Goal: Transaction & Acquisition: Purchase product/service

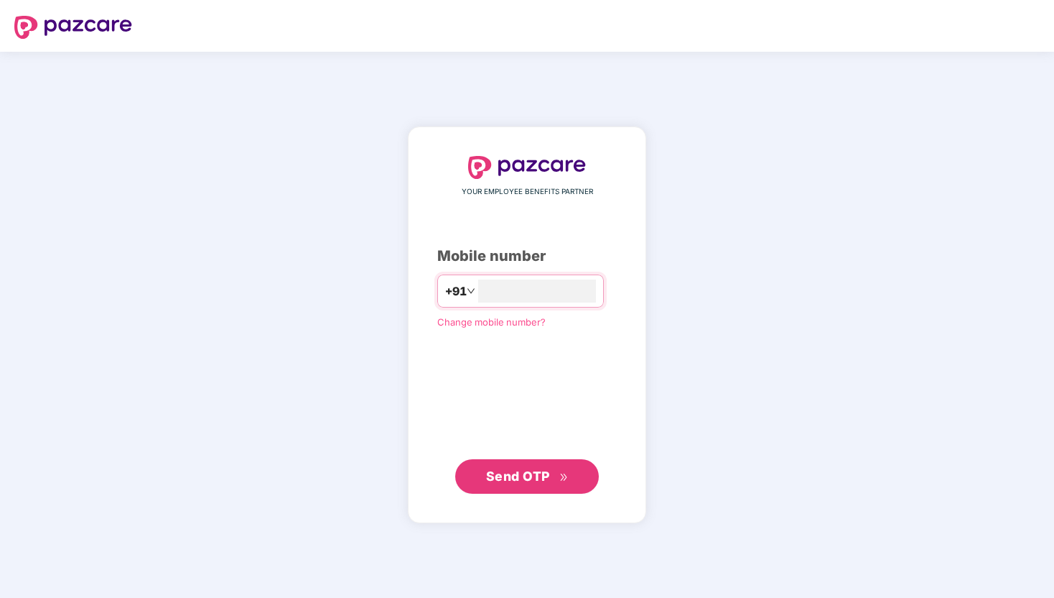
type input "**********"
click at [529, 506] on div "**********" at bounding box center [527, 324] width 238 height 396
click at [535, 491] on button "Send OTP" at bounding box center [527, 475] width 144 height 34
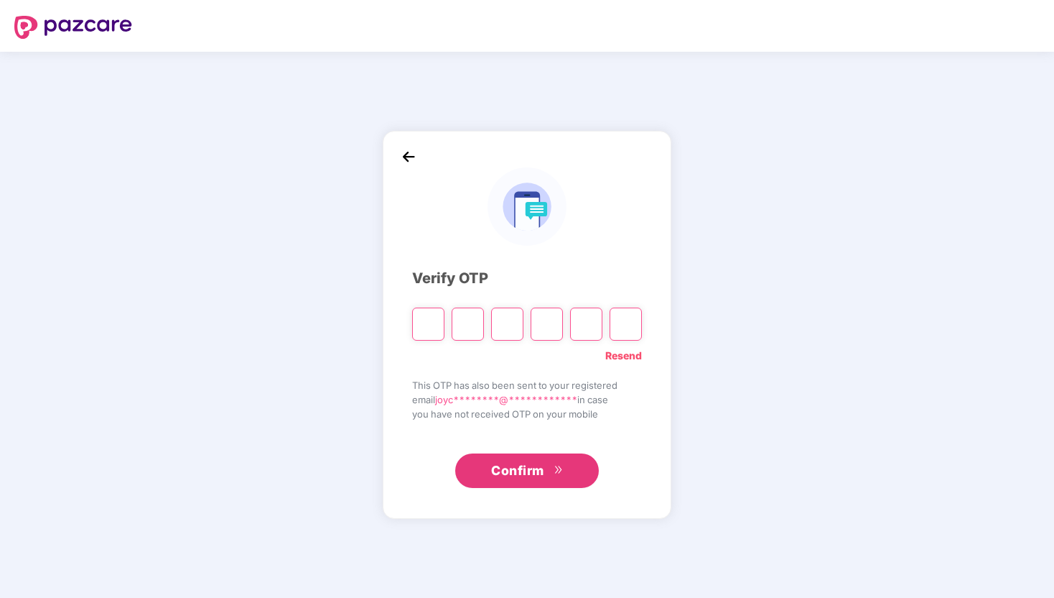
type input "*"
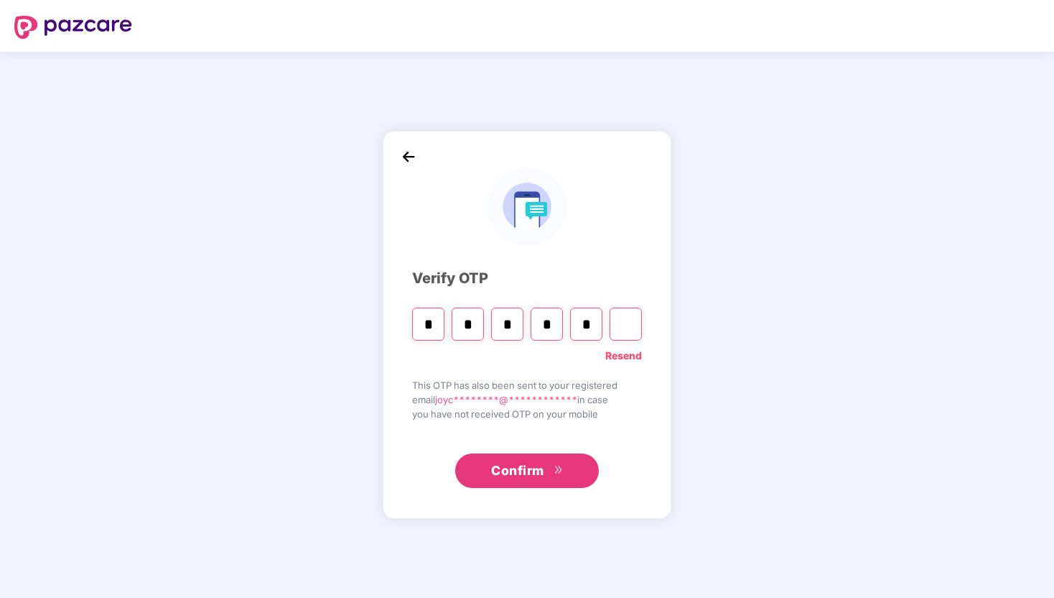
type input "*"
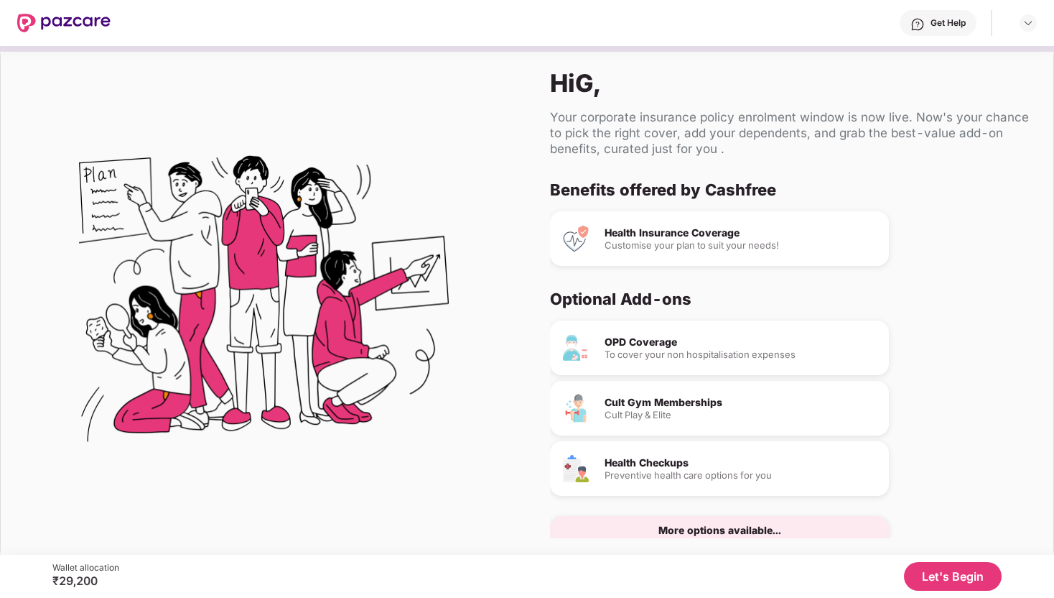
click at [679, 241] on div "Customise your plan to suit your needs!" at bounding box center [741, 245] width 273 height 9
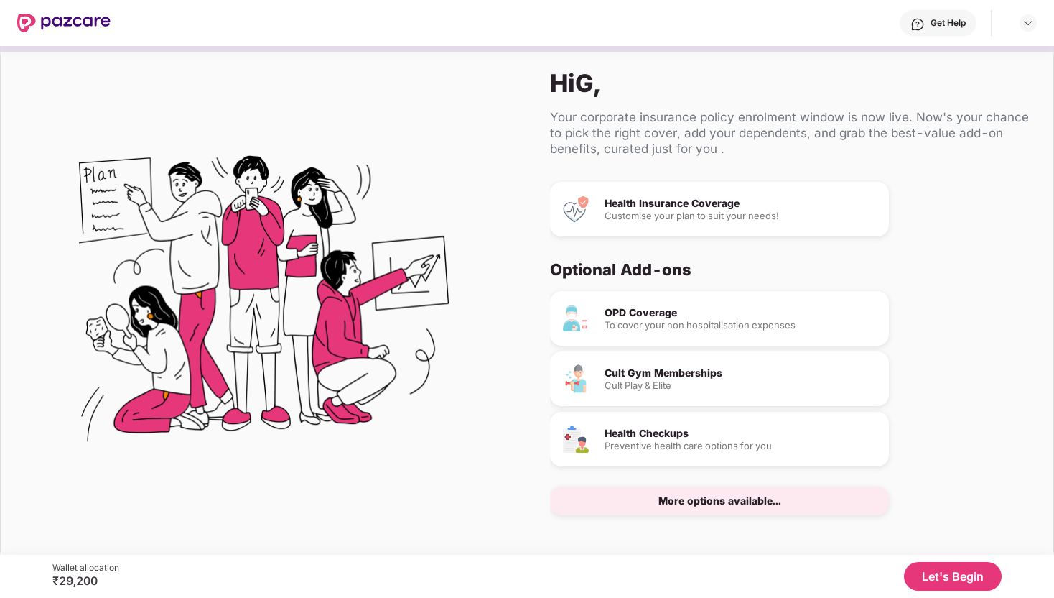
scroll to position [27, 0]
click at [980, 581] on button "Let's Begin" at bounding box center [953, 576] width 98 height 29
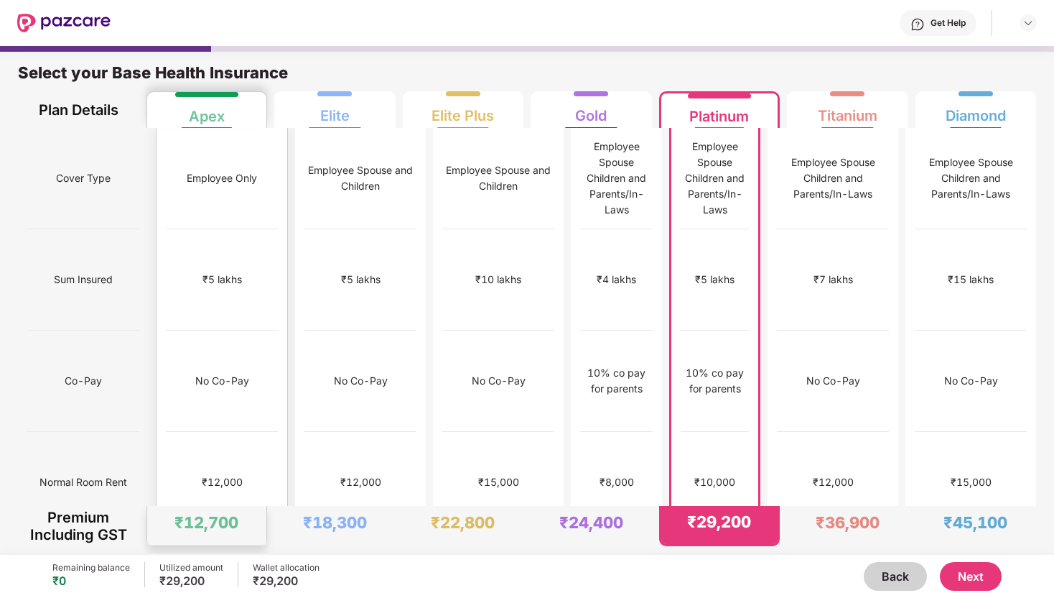
click at [190, 507] on div "₹12,700" at bounding box center [207, 525] width 120 height 39
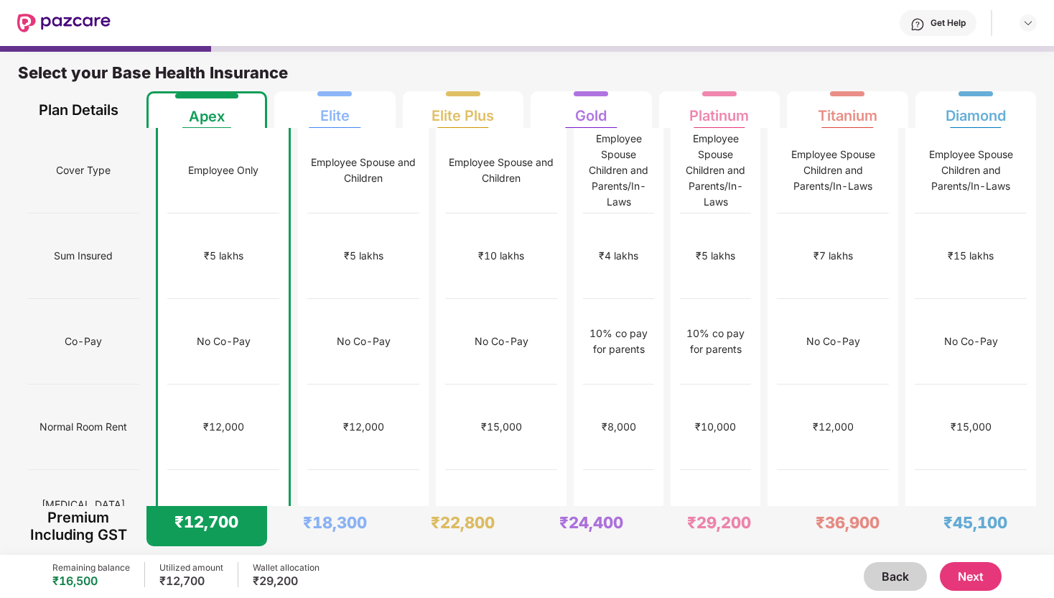
click at [957, 567] on button "Next" at bounding box center [971, 576] width 62 height 29
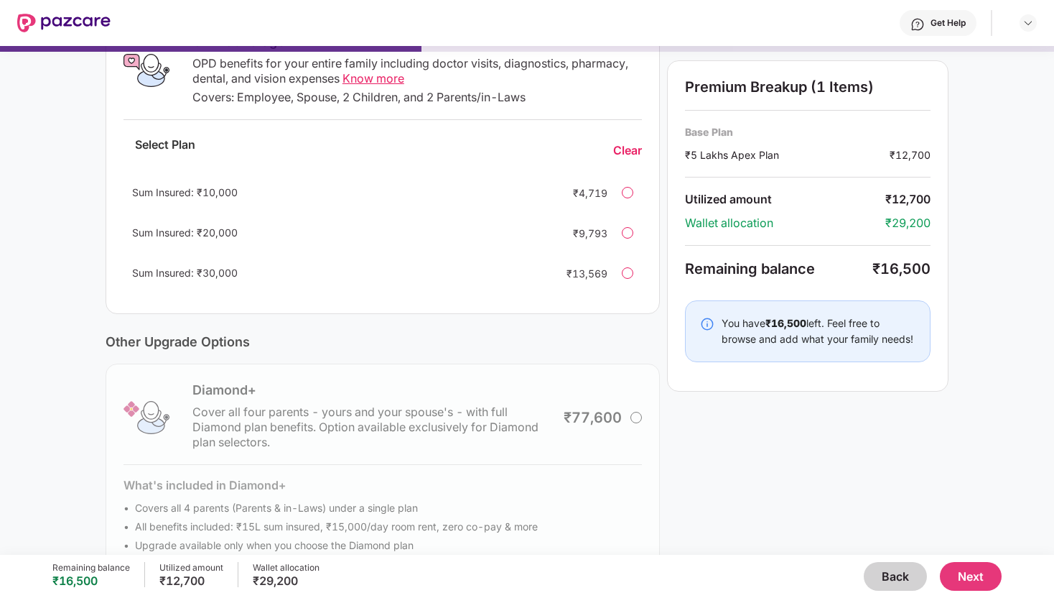
scroll to position [261, 0]
click at [997, 575] on button "Next" at bounding box center [971, 576] width 62 height 29
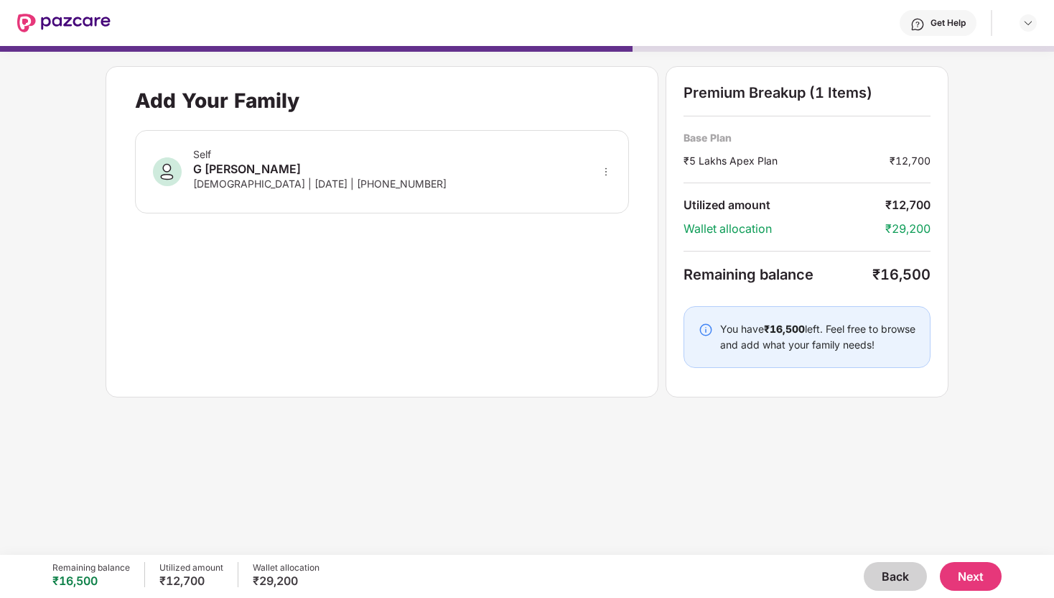
click at [985, 582] on button "Next" at bounding box center [971, 576] width 62 height 29
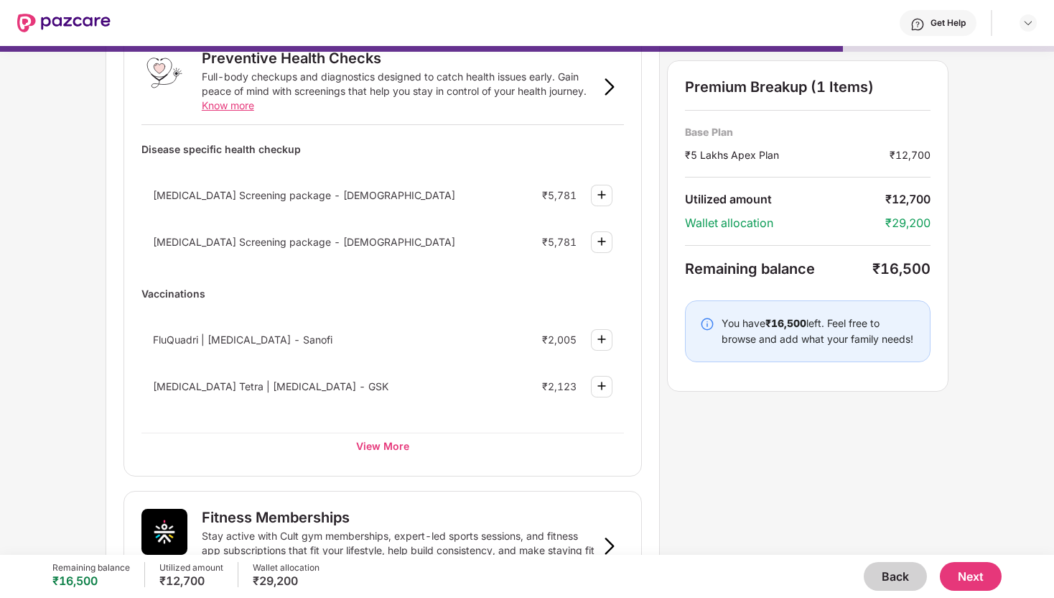
scroll to position [101, 0]
click at [371, 444] on div "View More" at bounding box center [382, 445] width 483 height 26
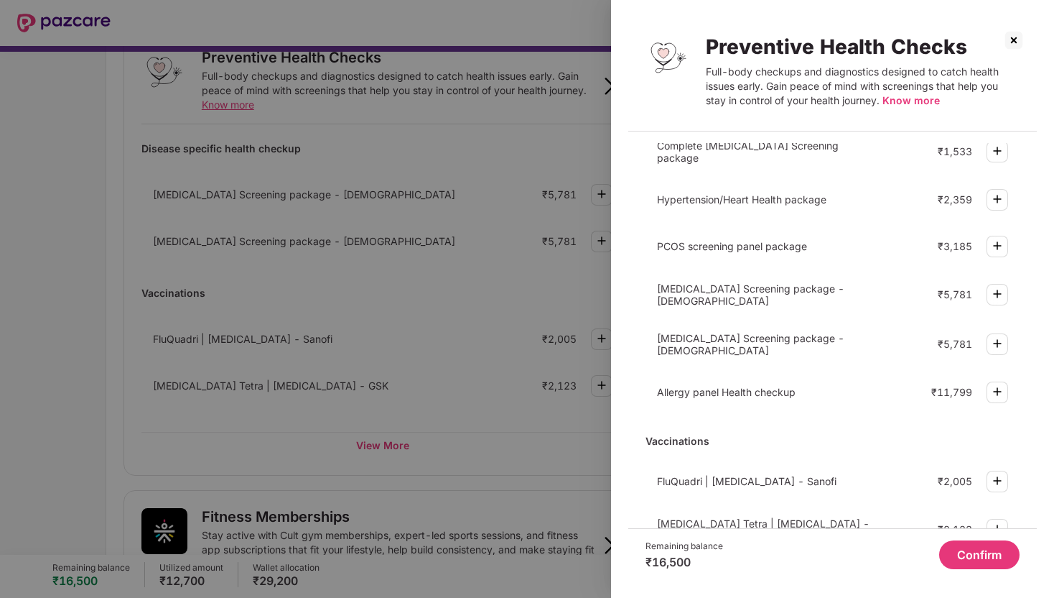
scroll to position [171, 0]
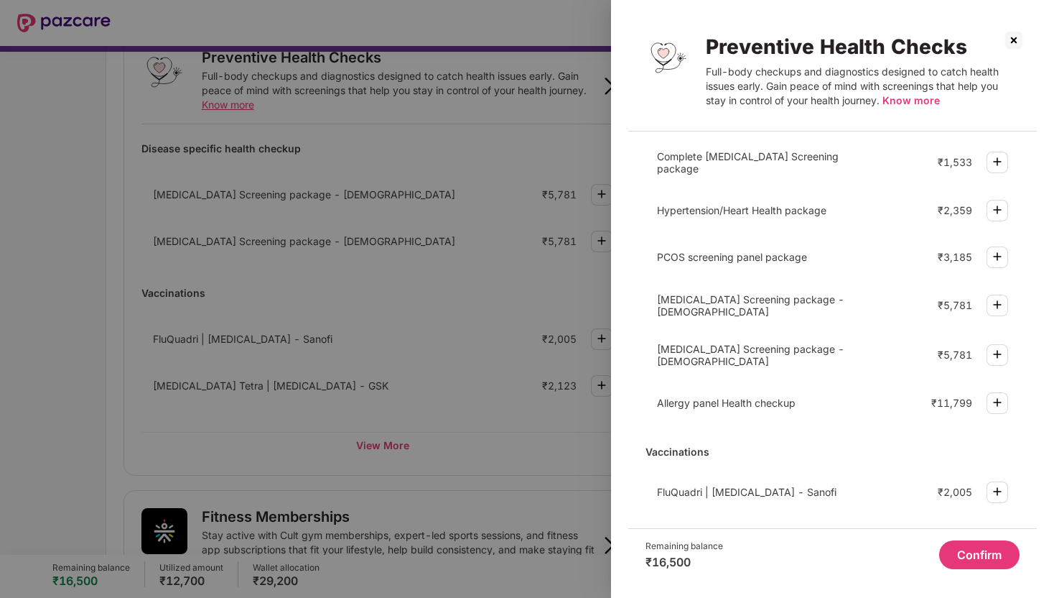
click at [715, 396] on span "Allergy panel Health checkup" at bounding box center [726, 402] width 139 height 12
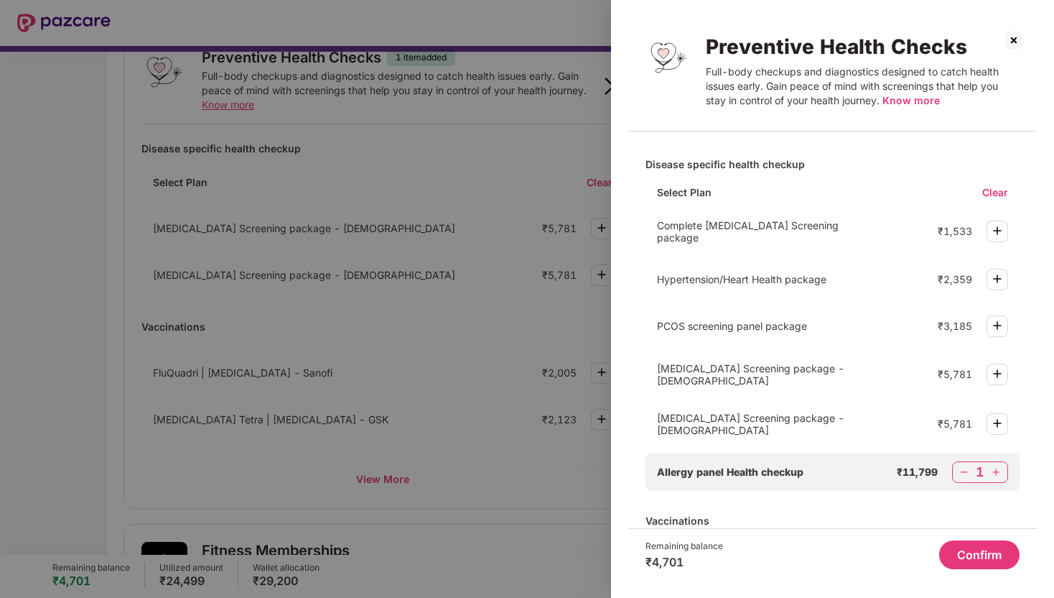
scroll to position [131, 0]
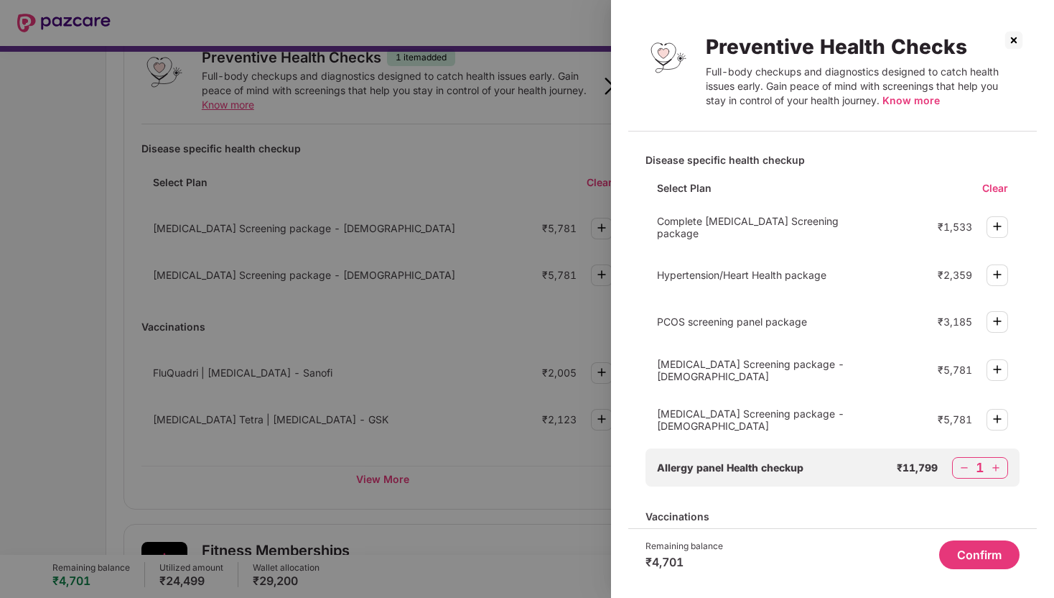
click at [966, 460] on img at bounding box center [964, 467] width 14 height 14
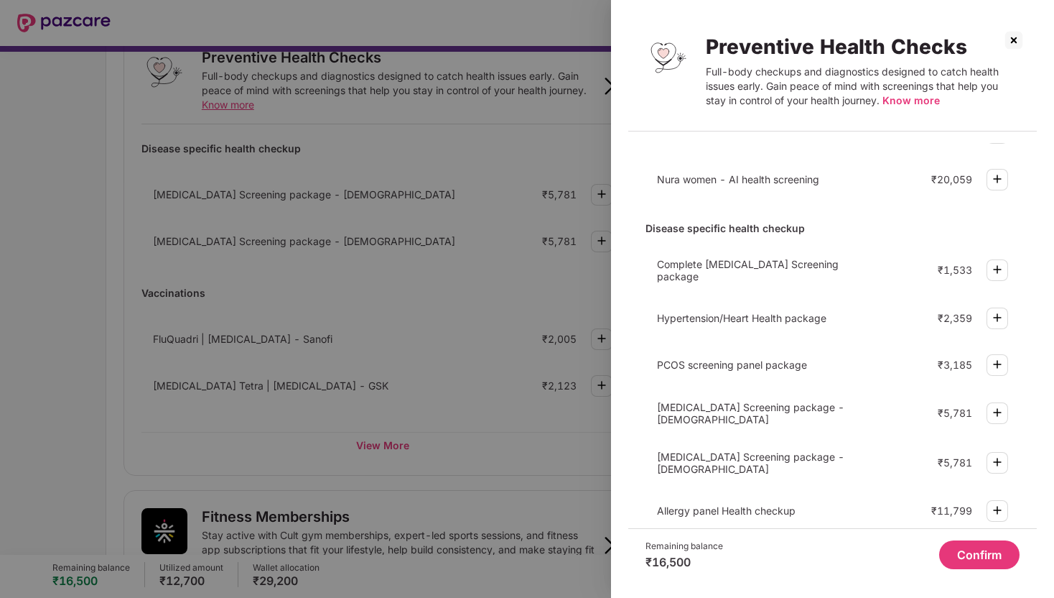
scroll to position [60, 0]
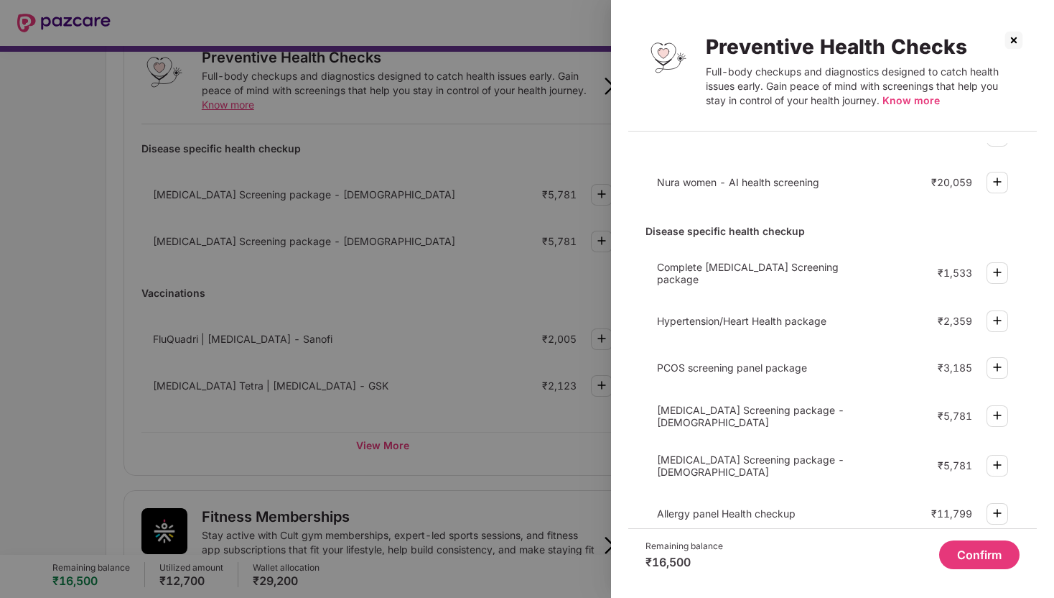
click at [975, 559] on button "Confirm" at bounding box center [979, 554] width 80 height 29
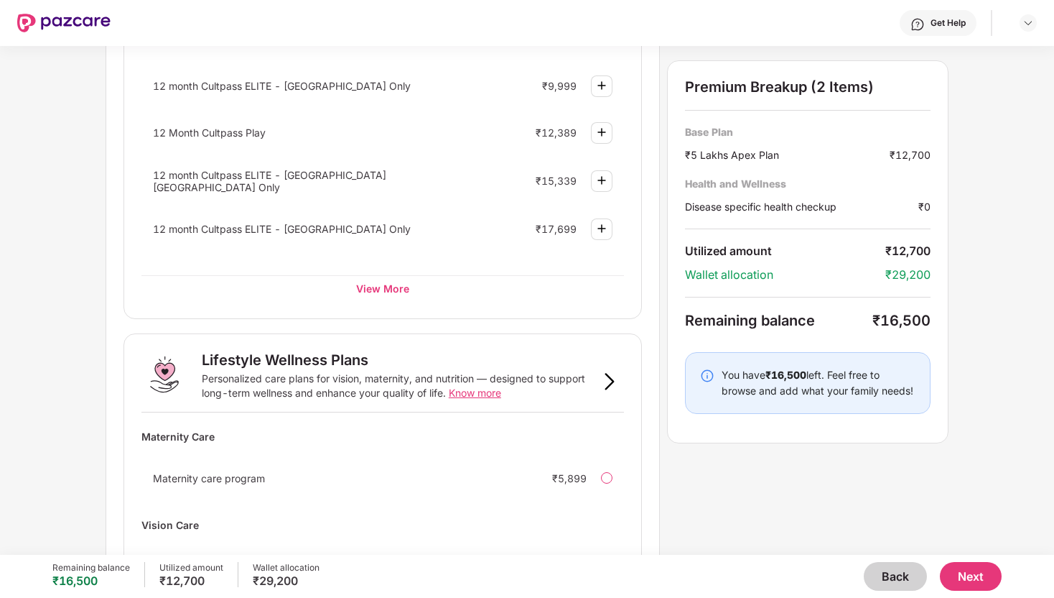
scroll to position [652, 0]
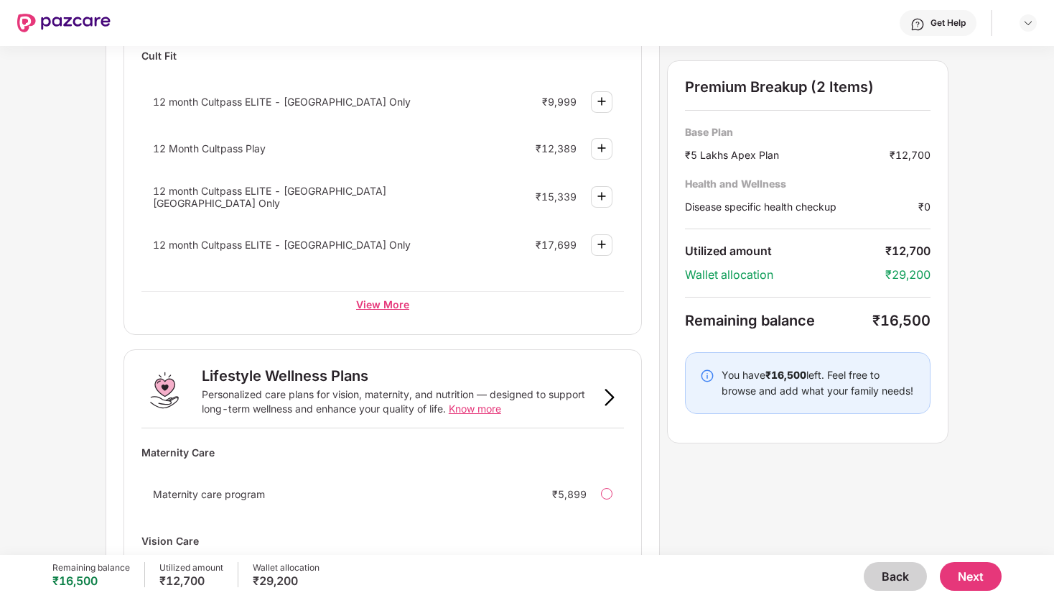
click at [364, 291] on div "View More" at bounding box center [382, 304] width 483 height 26
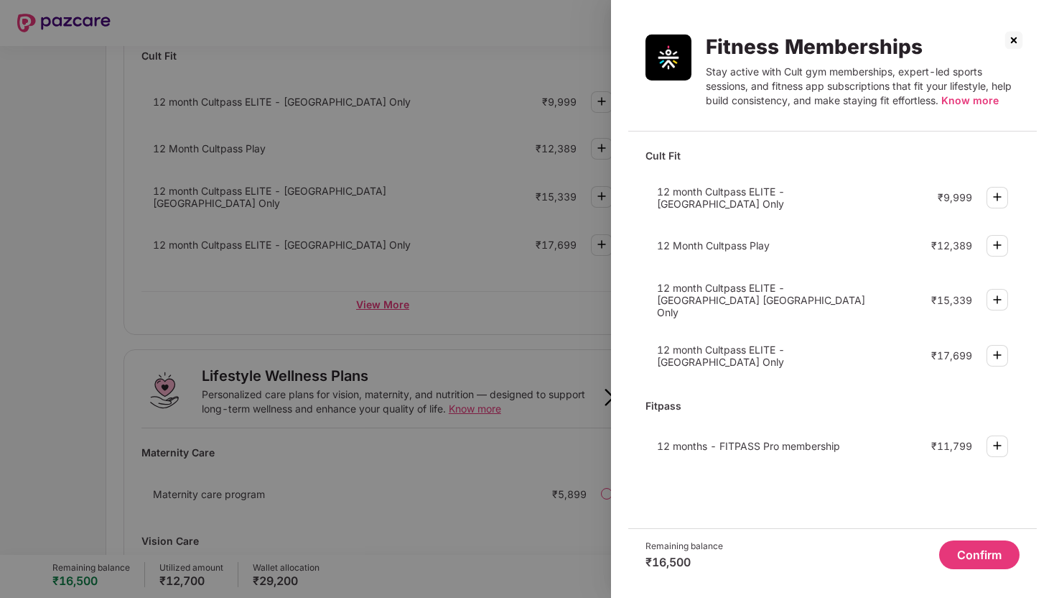
scroll to position [0, 0]
click at [1021, 43] on img at bounding box center [1014, 40] width 23 height 23
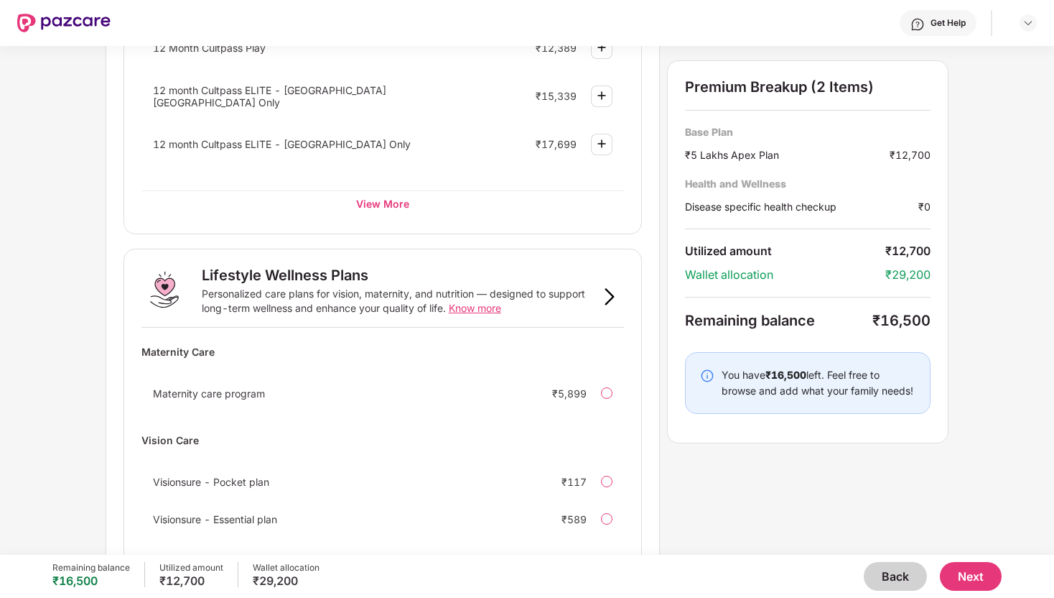
scroll to position [817, 0]
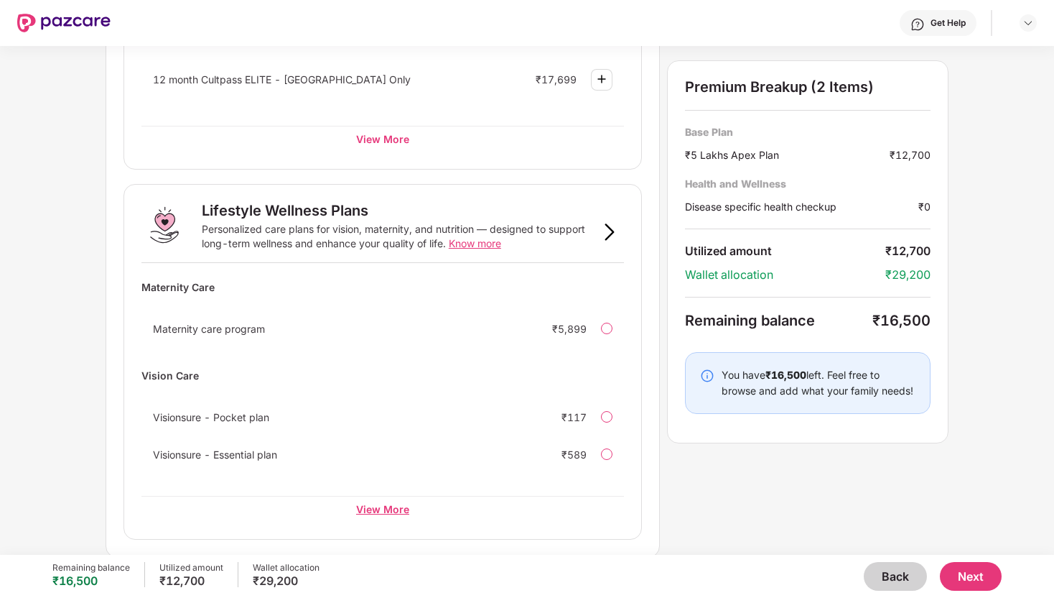
click at [380, 506] on div "View More" at bounding box center [382, 509] width 483 height 26
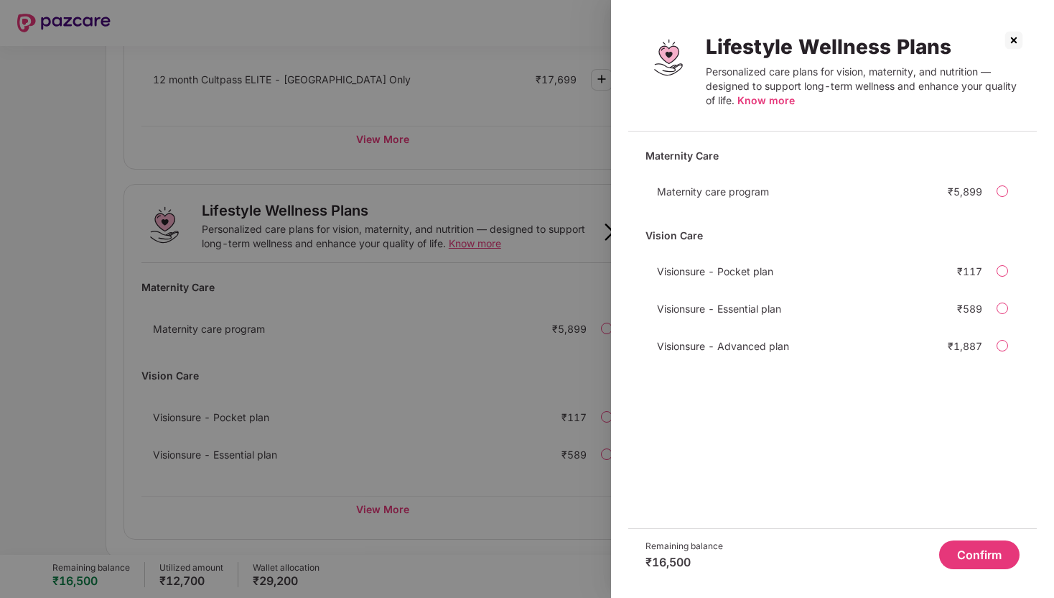
drag, startPoint x: 1018, startPoint y: 49, endPoint x: 881, endPoint y: 259, distance: 250.6
click at [1010, 46] on img at bounding box center [1014, 40] width 23 height 23
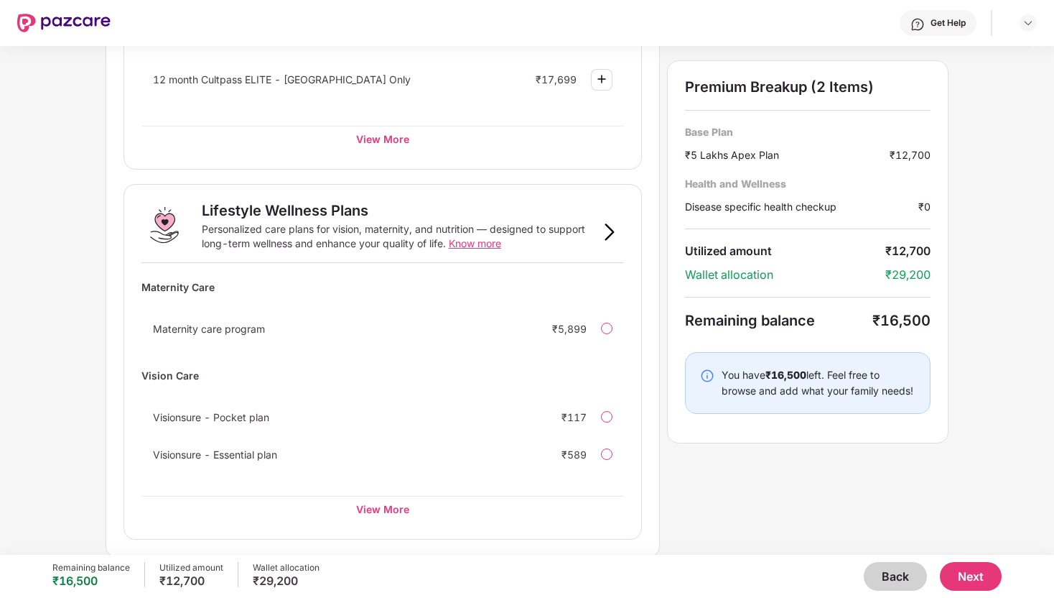
click at [798, 398] on div "You have ₹16,500 left. Feel free to browse and add what your family needs!" at bounding box center [808, 383] width 246 height 62
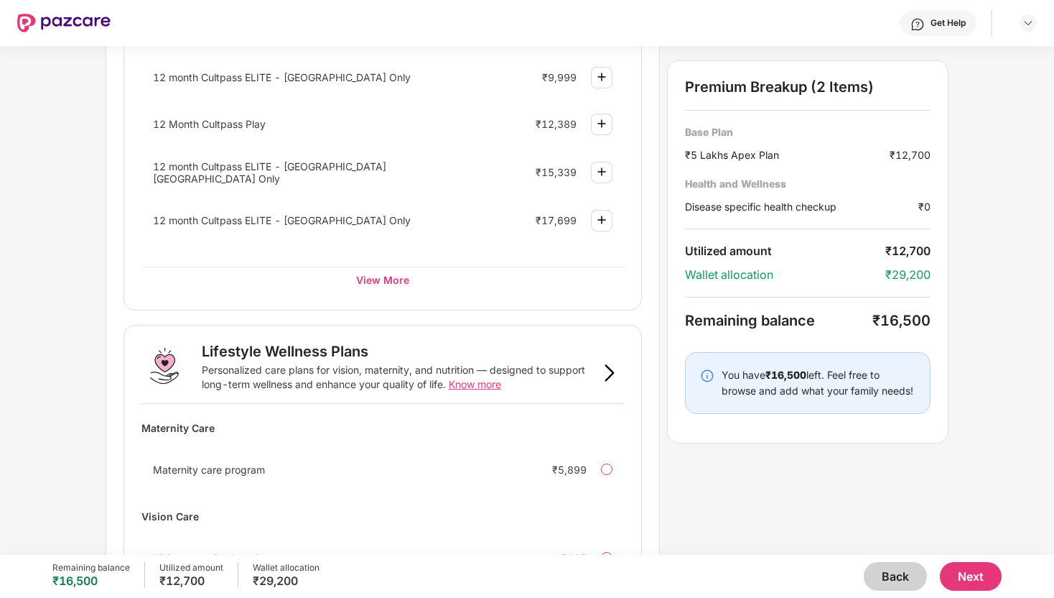
scroll to position [677, 0]
click at [396, 279] on div "View More" at bounding box center [382, 279] width 483 height 26
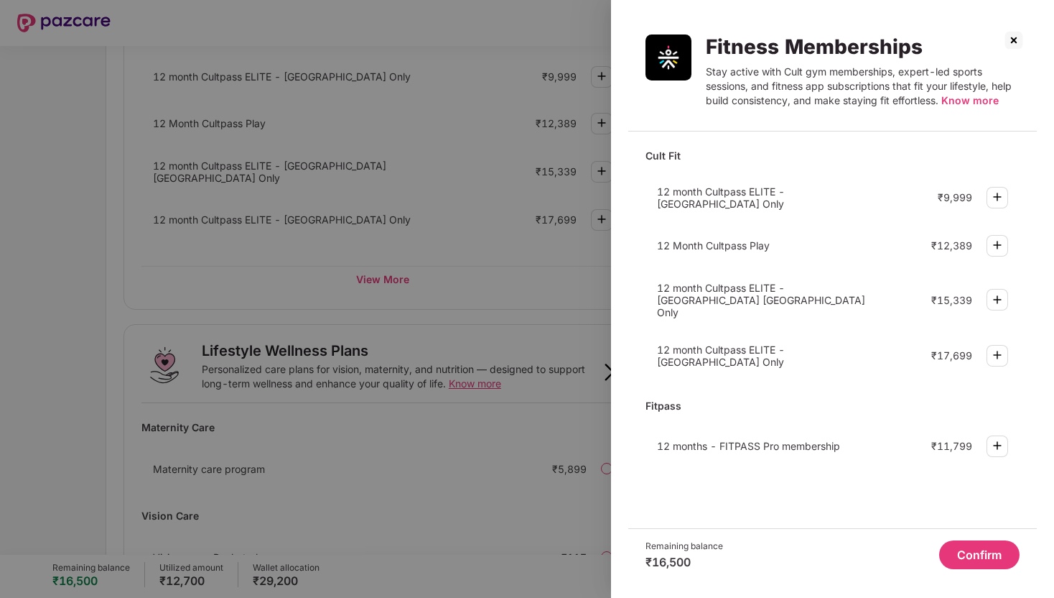
click at [1013, 42] on img at bounding box center [1014, 40] width 23 height 23
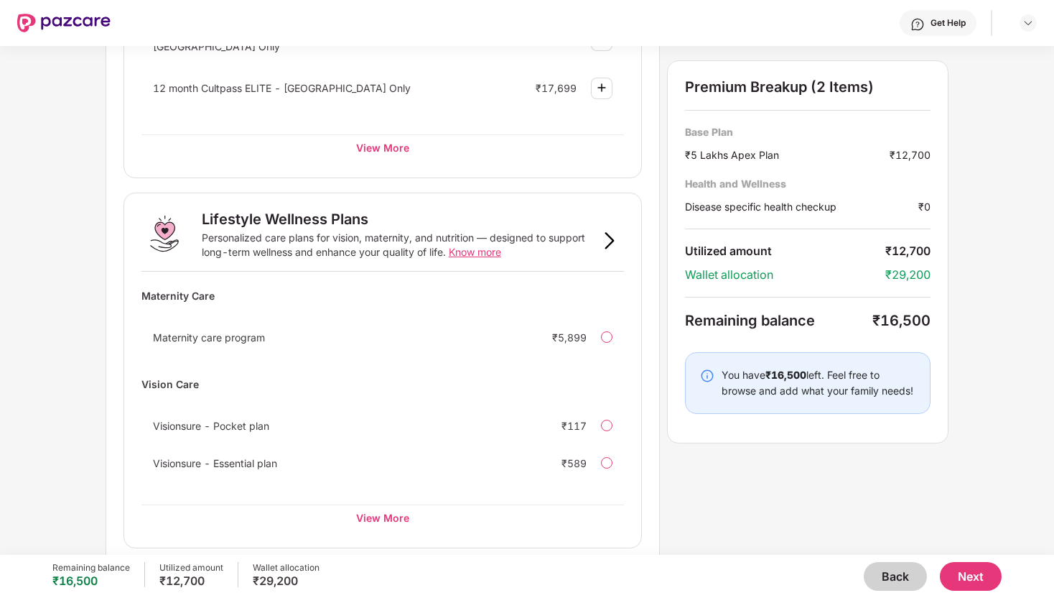
scroll to position [817, 0]
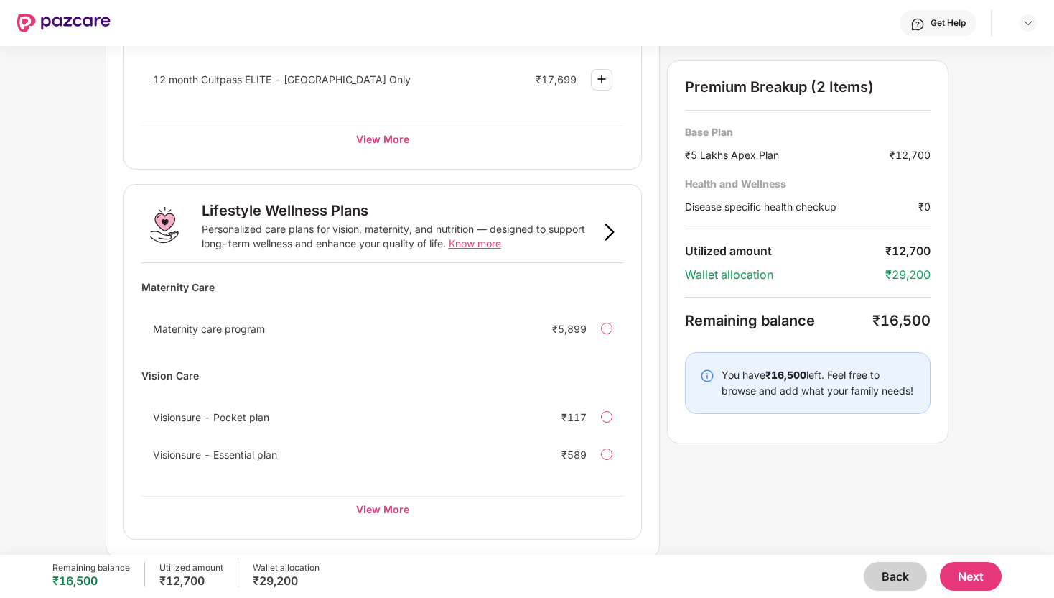
click at [707, 377] on img at bounding box center [707, 375] width 14 height 14
click at [704, 372] on img at bounding box center [707, 375] width 14 height 14
click at [705, 373] on img at bounding box center [707, 375] width 14 height 14
click at [707, 371] on img at bounding box center [707, 375] width 14 height 14
click at [841, 381] on div "You have ₹16,500 left. Feel free to browse and add what your family needs!" at bounding box center [819, 383] width 194 height 32
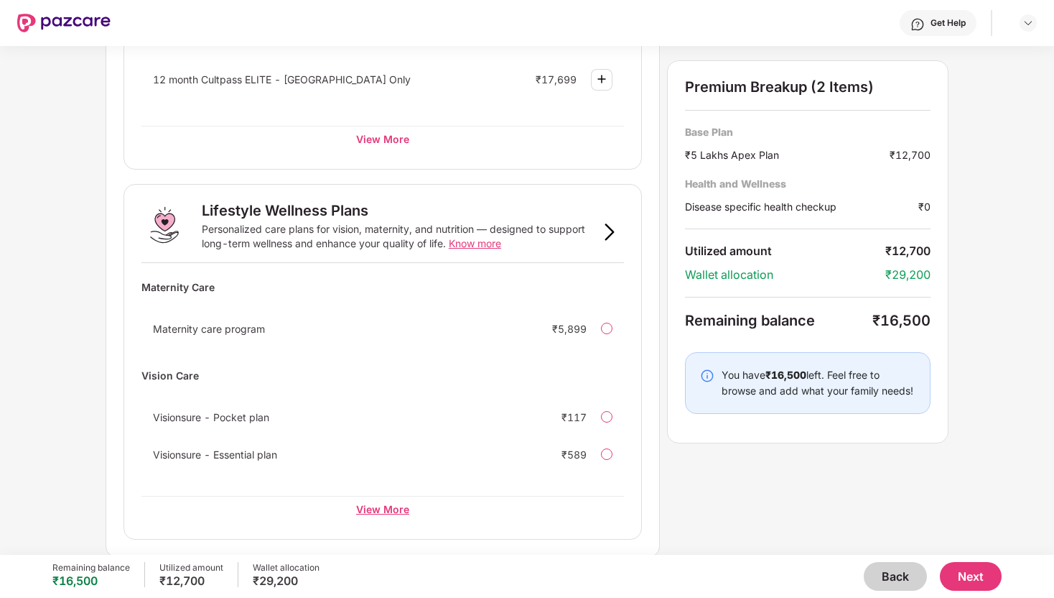
click at [412, 511] on div "View More" at bounding box center [382, 509] width 483 height 26
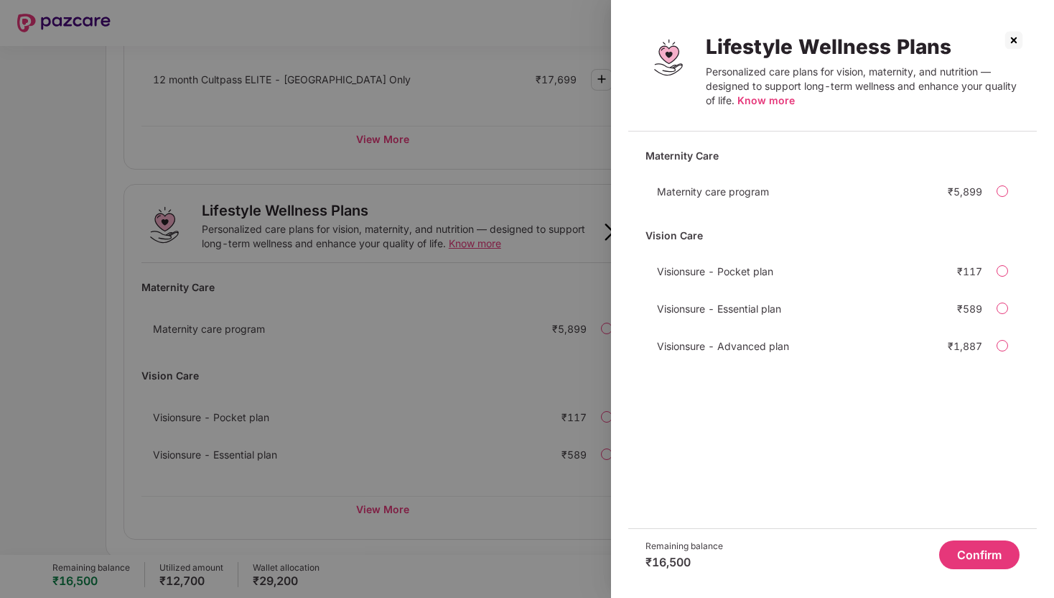
click at [1013, 35] on img at bounding box center [1014, 40] width 23 height 23
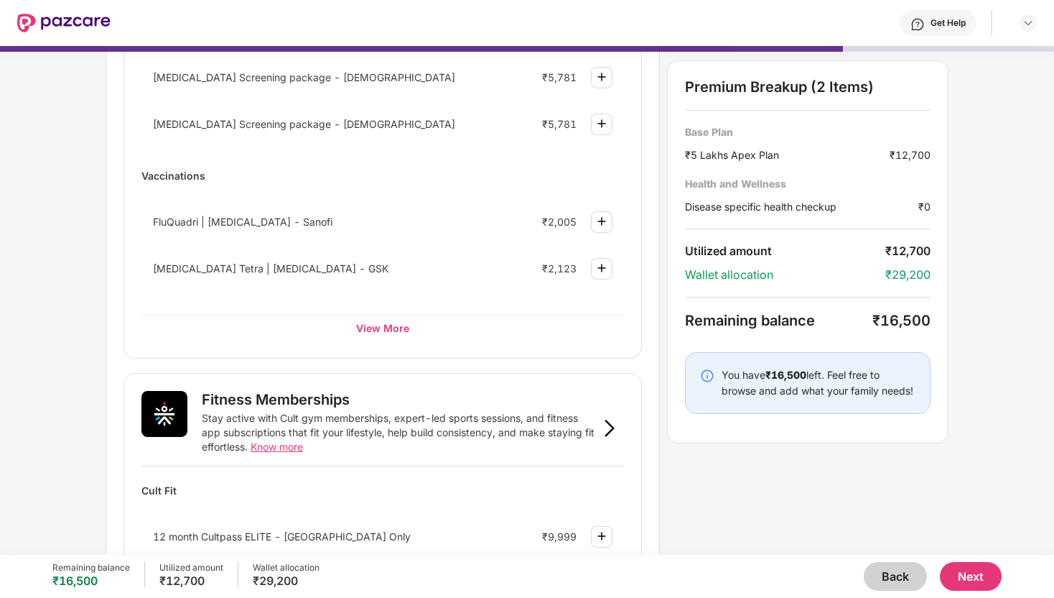
scroll to position [0, 0]
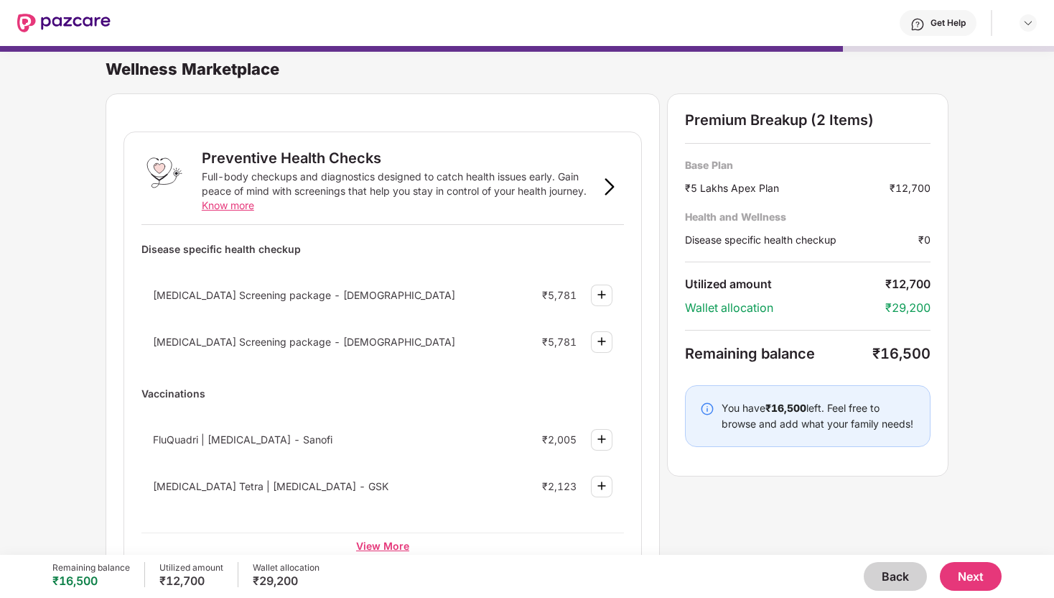
click at [394, 542] on div "View More" at bounding box center [382, 545] width 483 height 26
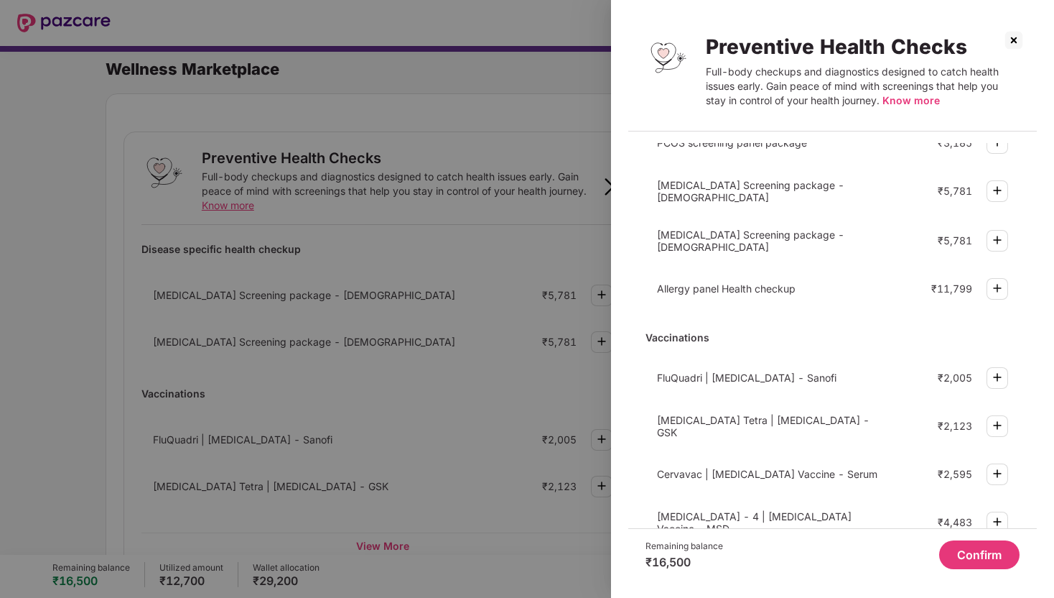
scroll to position [366, 0]
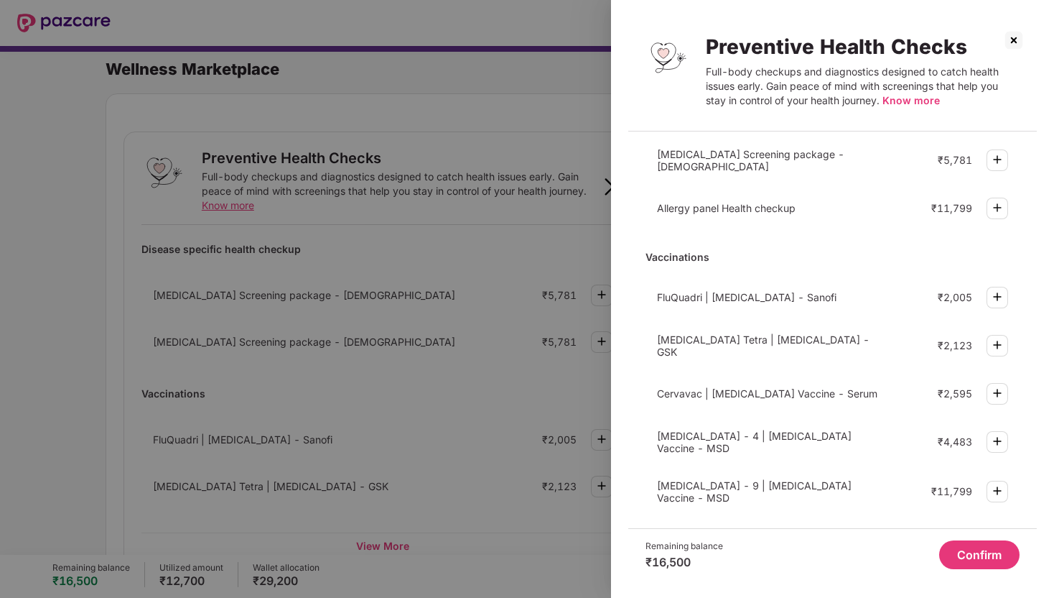
click at [1011, 37] on img at bounding box center [1014, 40] width 23 height 23
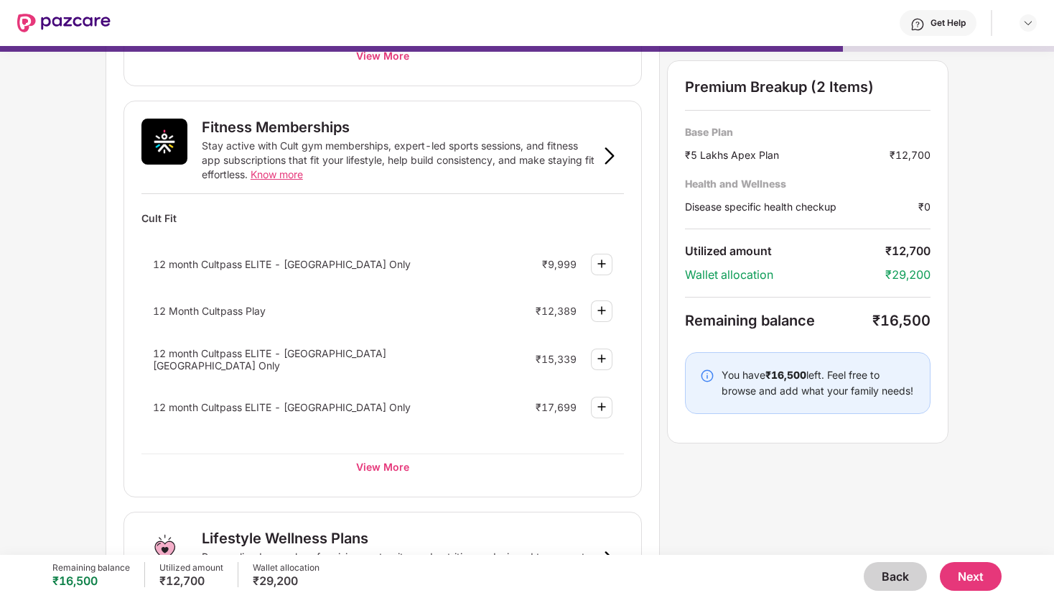
scroll to position [491, 0]
click at [390, 453] on div "View More" at bounding box center [382, 465] width 483 height 26
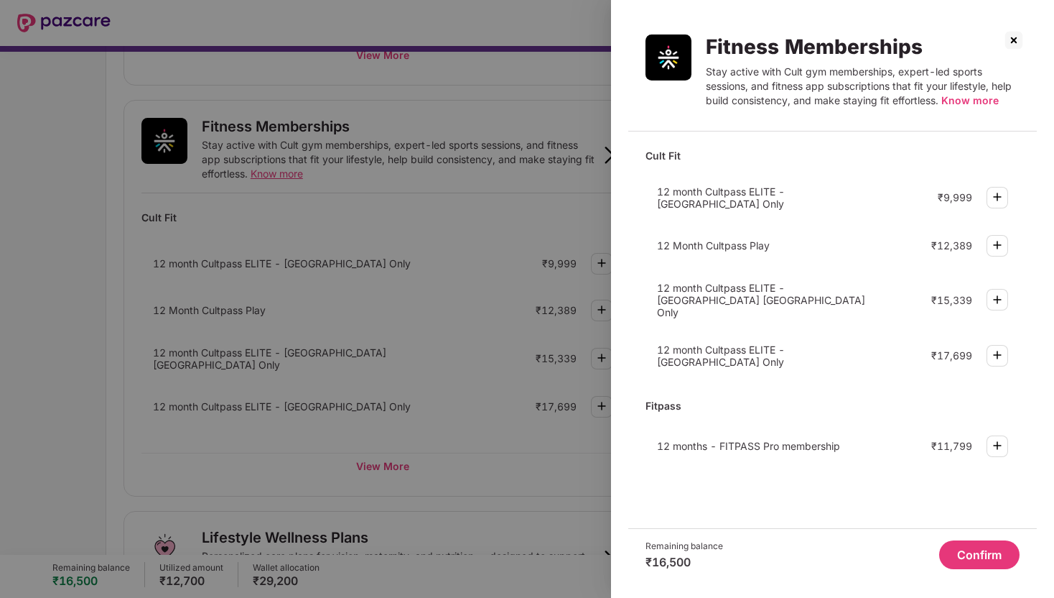
click at [998, 437] on img at bounding box center [997, 445] width 17 height 17
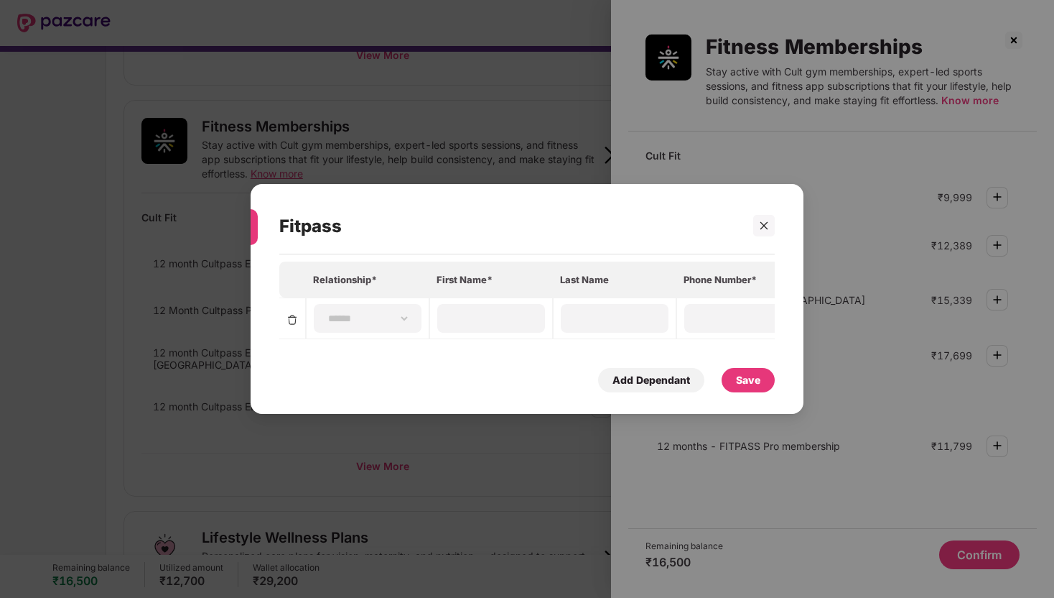
click at [763, 238] on div "Fitpass" at bounding box center [527, 226] width 496 height 56
click at [763, 223] on icon "close" at bounding box center [764, 225] width 10 height 10
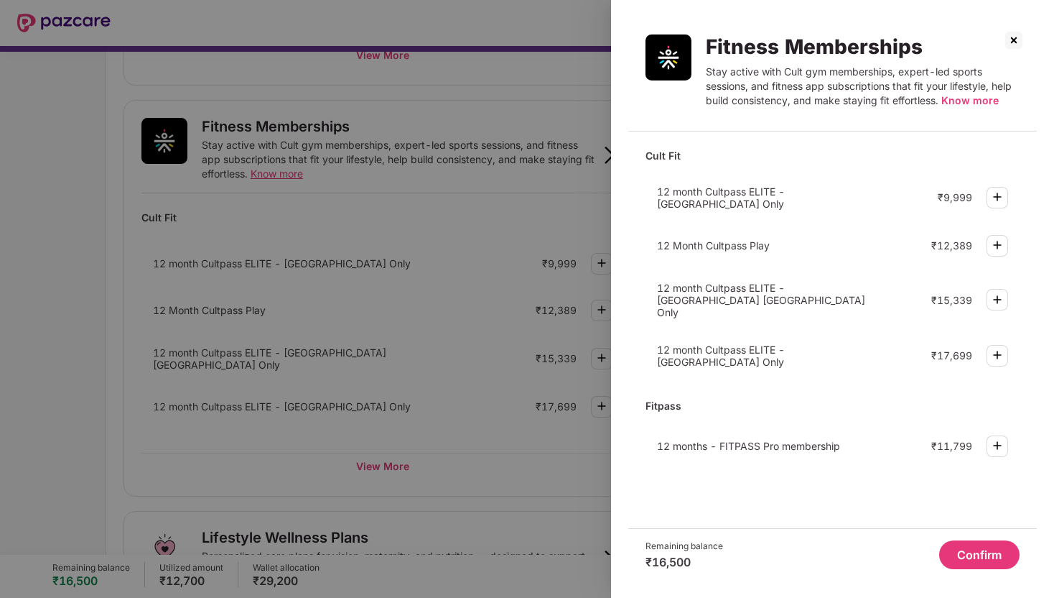
click at [849, 440] on div "12 months - FITPASS Pro membership" at bounding box center [765, 446] width 217 height 12
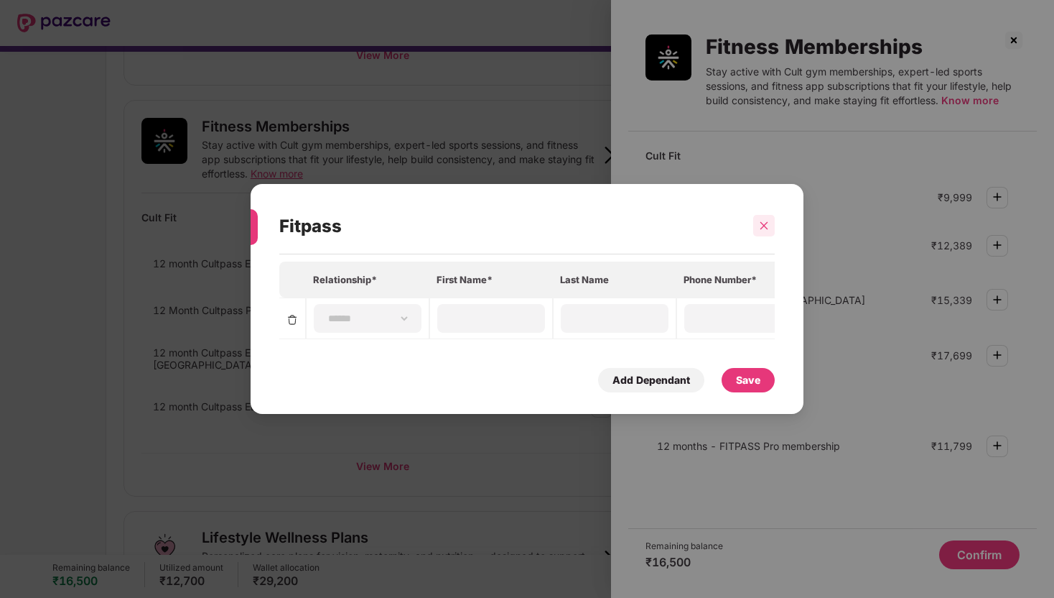
click at [764, 228] on icon "close" at bounding box center [764, 225] width 10 height 10
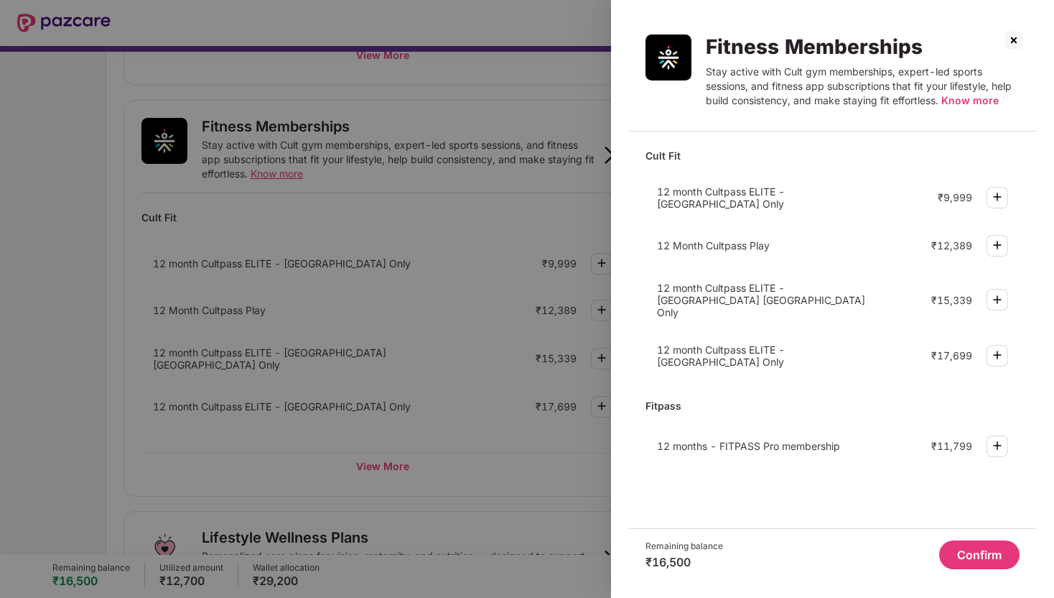
click at [1013, 44] on img at bounding box center [1014, 40] width 23 height 23
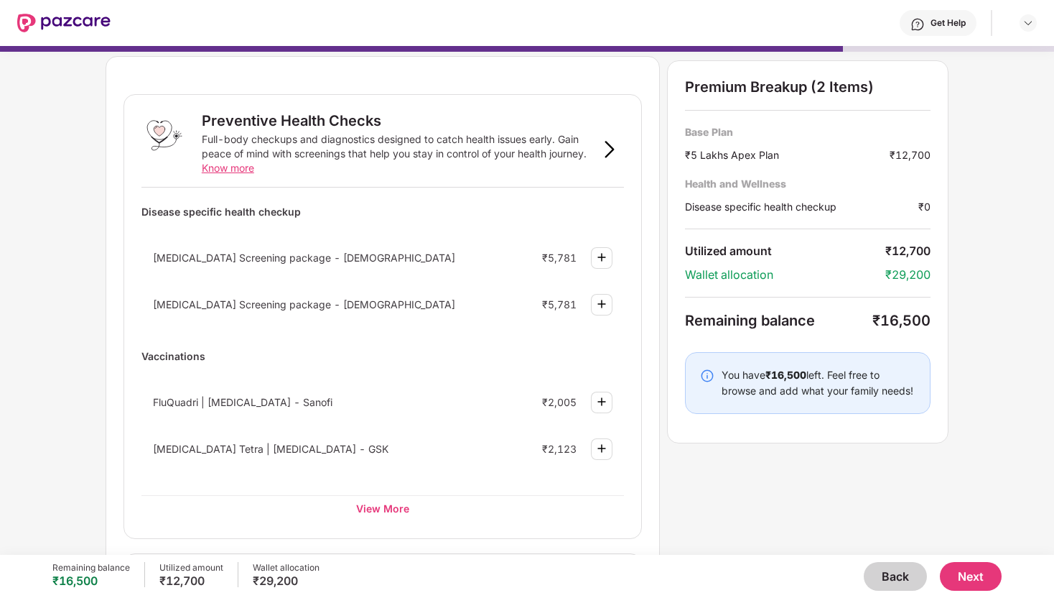
scroll to position [2, 0]
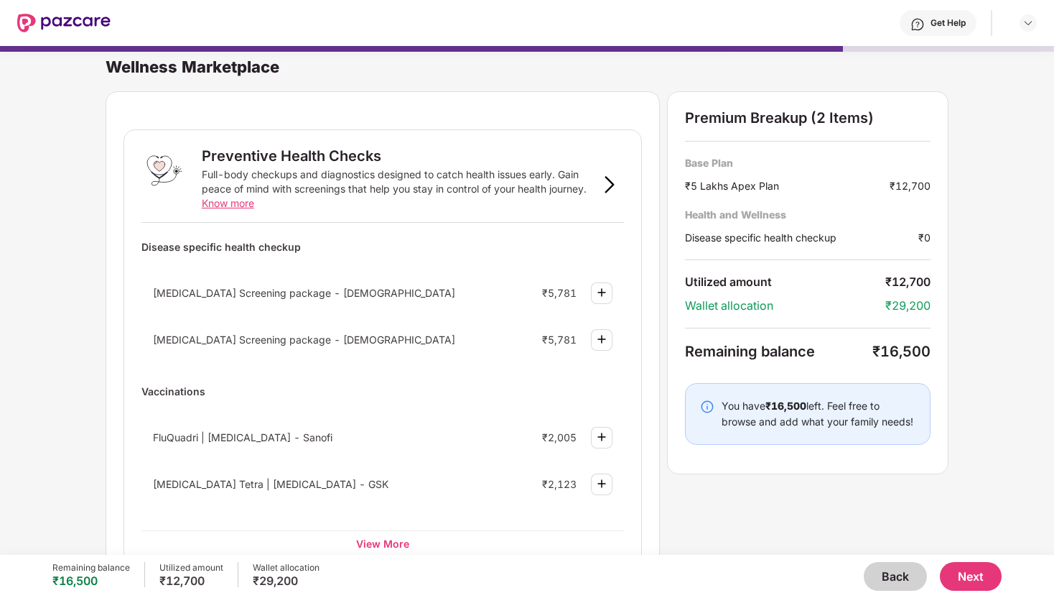
click at [609, 287] on img at bounding box center [601, 292] width 17 height 17
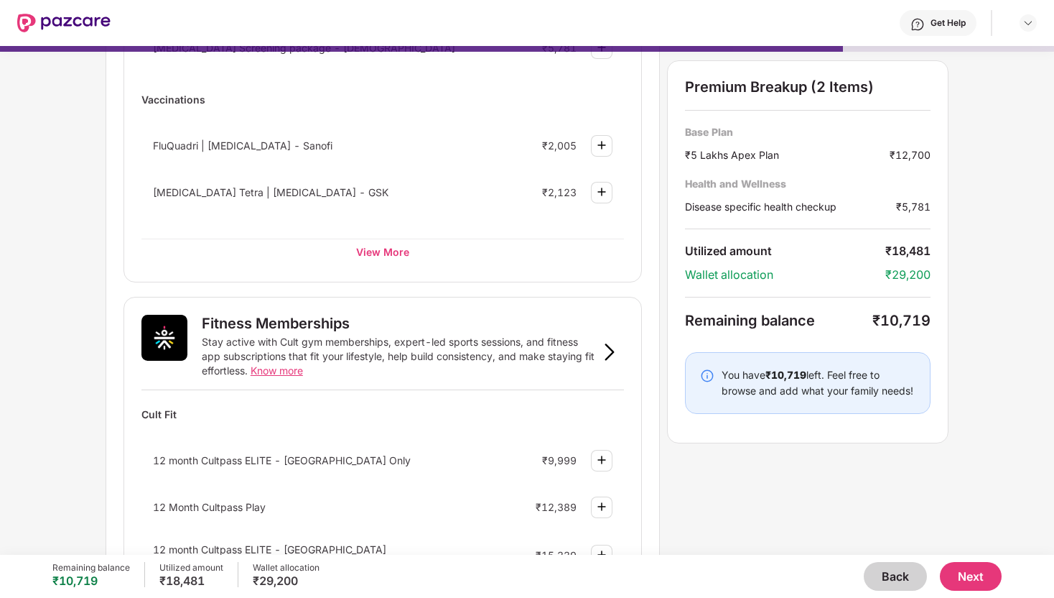
scroll to position [325, 0]
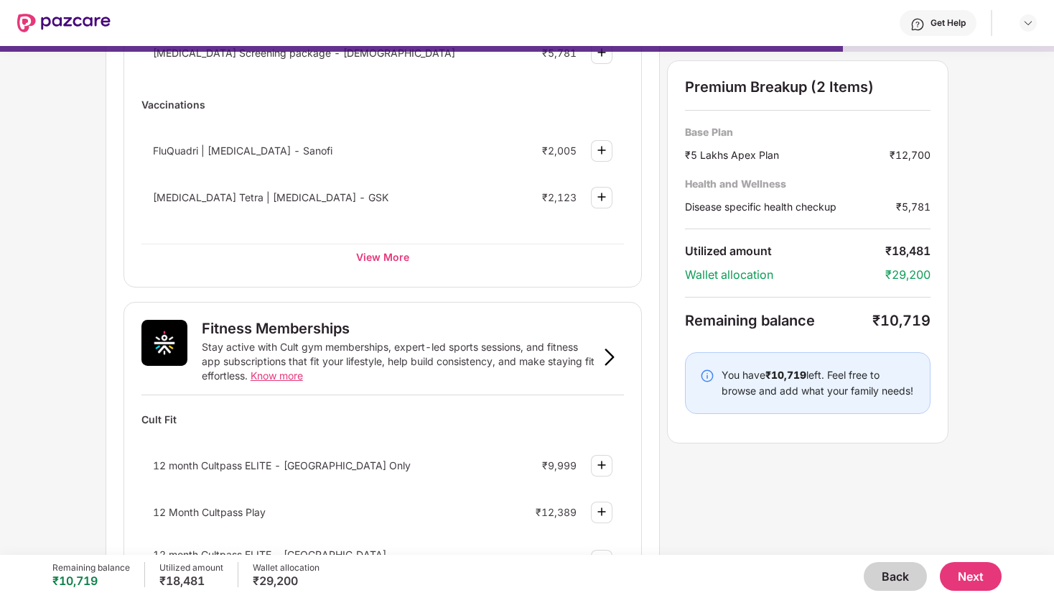
click at [378, 278] on div "Preventive Health Checks 1 item added Full-body checkups and diagnostics design…" at bounding box center [383, 46] width 519 height 481
drag, startPoint x: 373, startPoint y: 263, endPoint x: 446, endPoint y: 167, distance: 119.9
click at [446, 167] on div "Disease specific health checkup Select Plan Clear [MEDICAL_DATA] Screening pack…" at bounding box center [382, 90] width 483 height 358
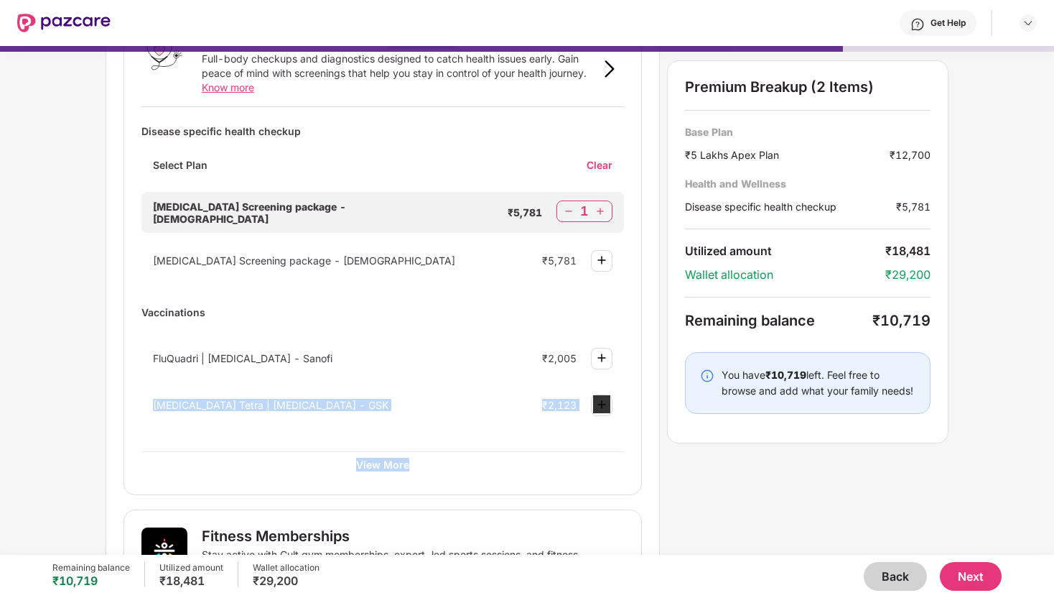
scroll to position [27, 0]
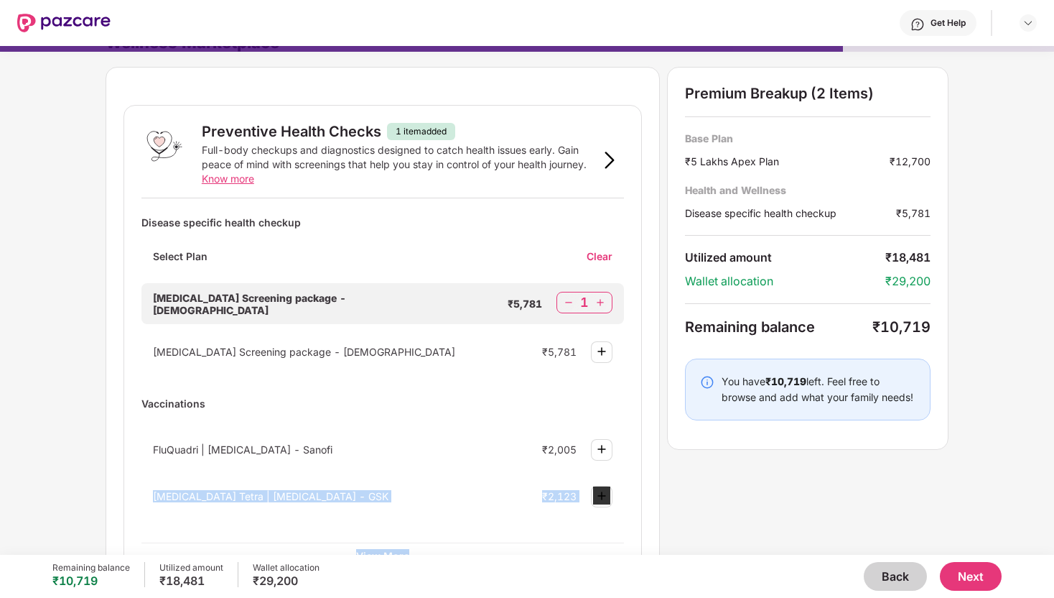
click at [412, 333] on div "[MEDICAL_DATA] Screening package - [DEMOGRAPHIC_DATA] ₹5,781" at bounding box center [382, 352] width 483 height 38
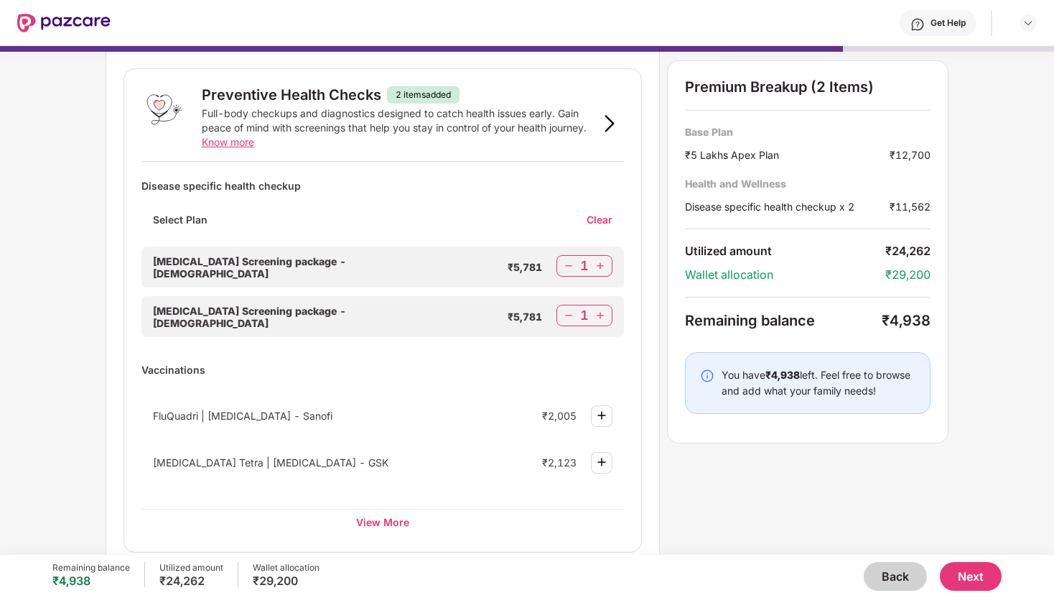
scroll to position [64, 0]
click at [565, 309] on img at bounding box center [569, 314] width 14 height 14
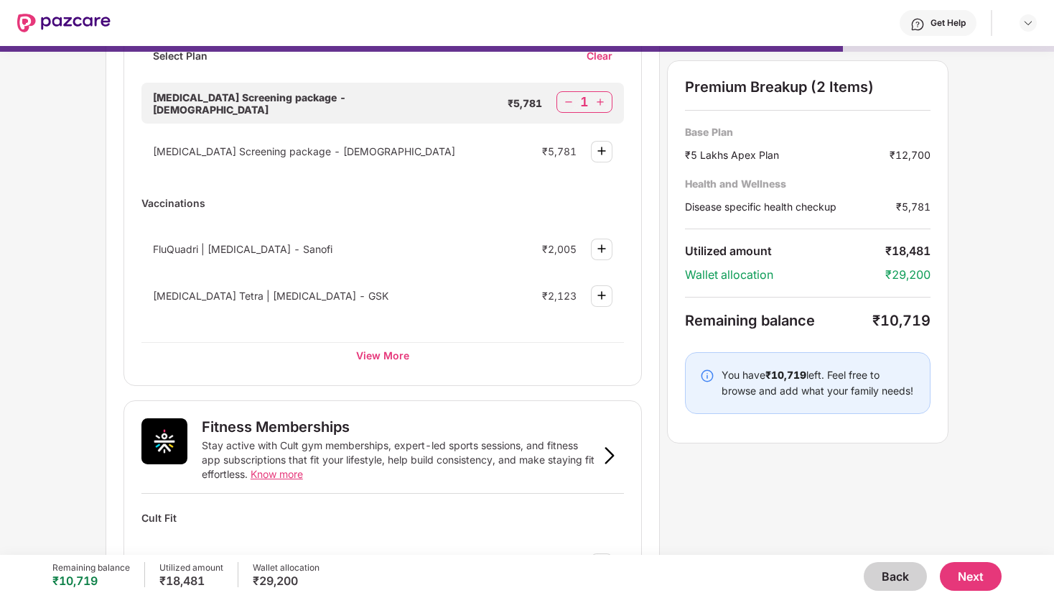
scroll to position [246, 0]
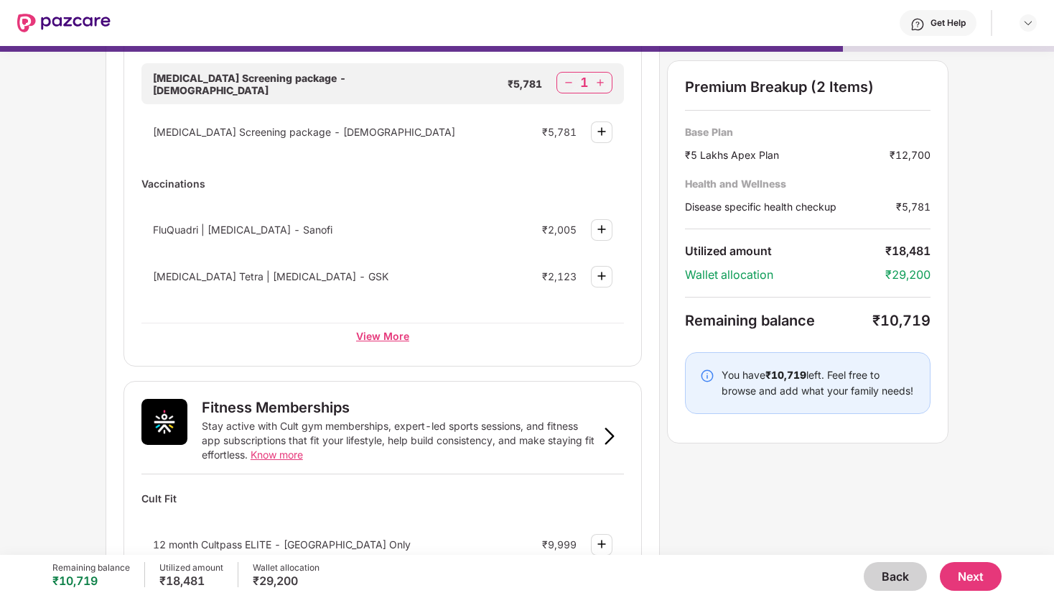
click at [389, 335] on div "View More" at bounding box center [382, 335] width 483 height 26
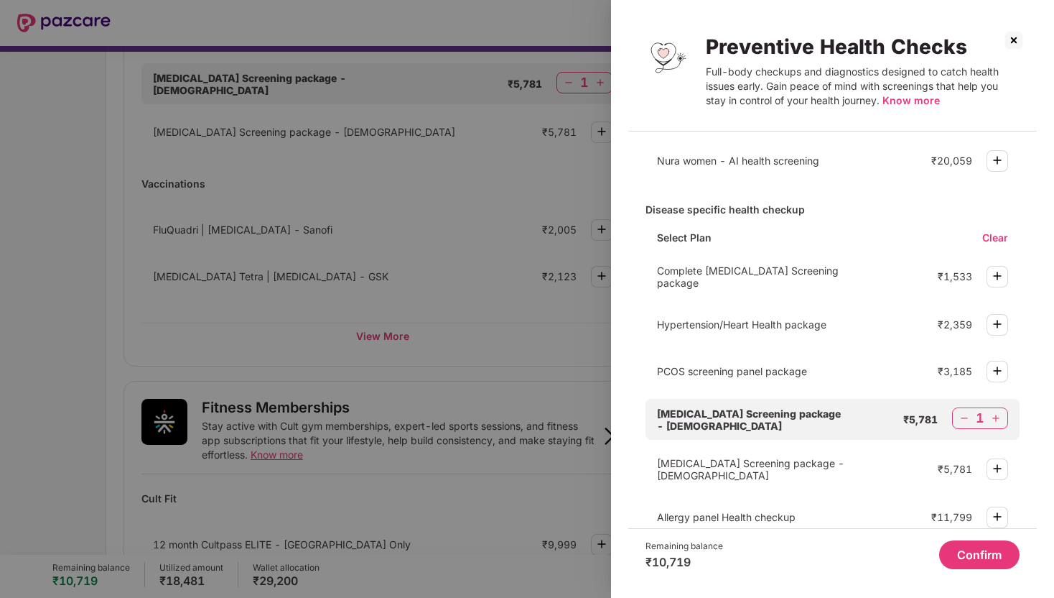
scroll to position [88, 0]
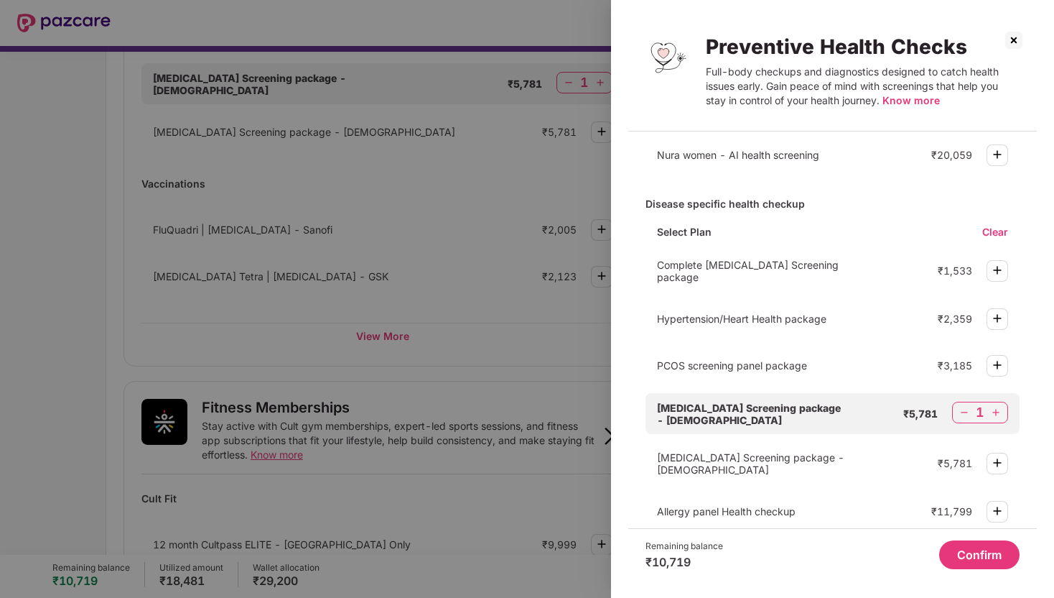
click at [995, 320] on img at bounding box center [997, 318] width 17 height 17
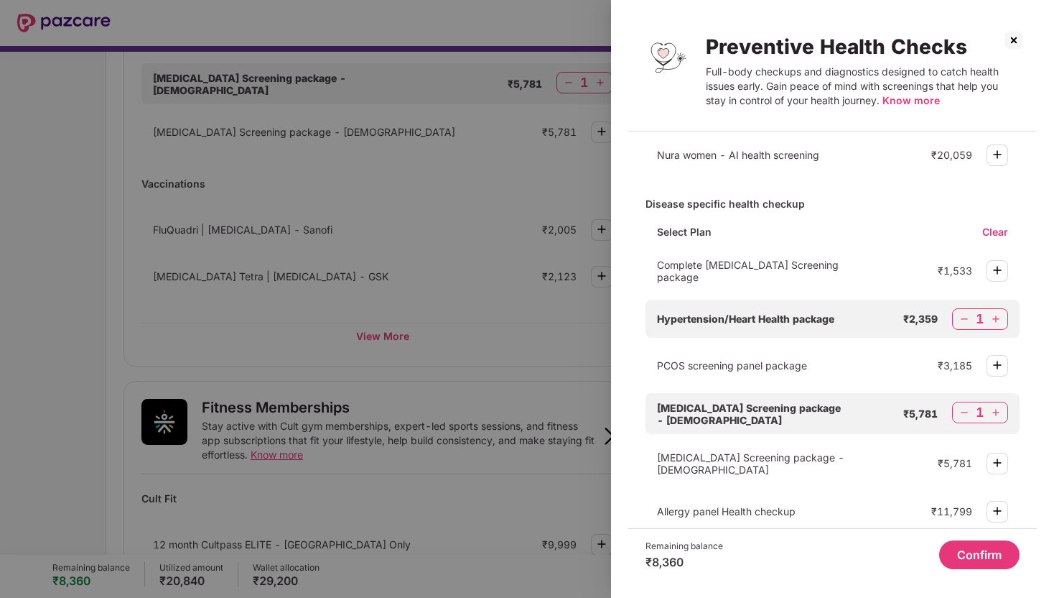
scroll to position [136, 0]
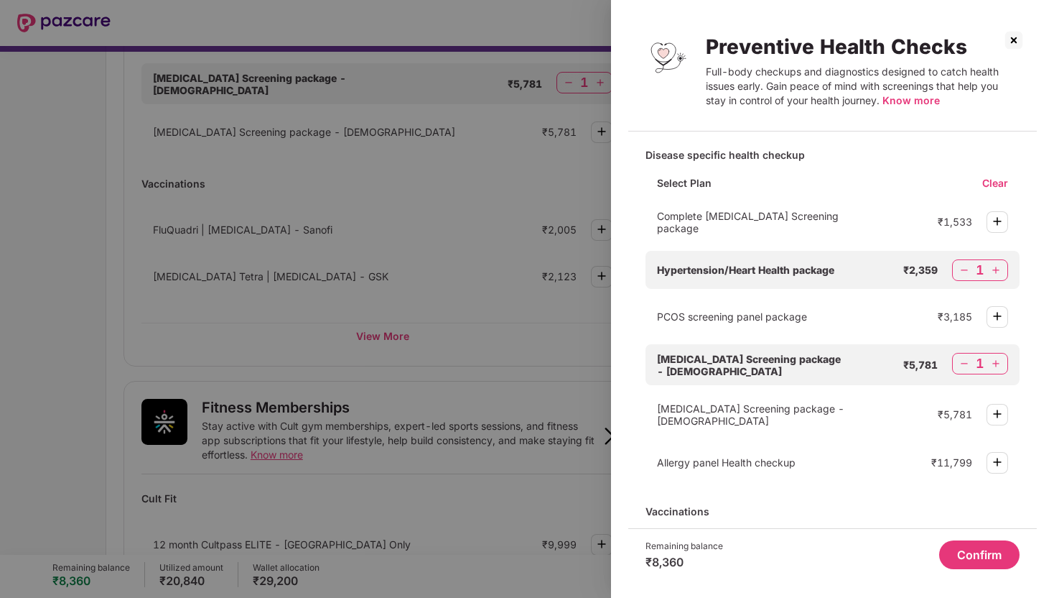
click at [995, 315] on img at bounding box center [997, 315] width 17 height 17
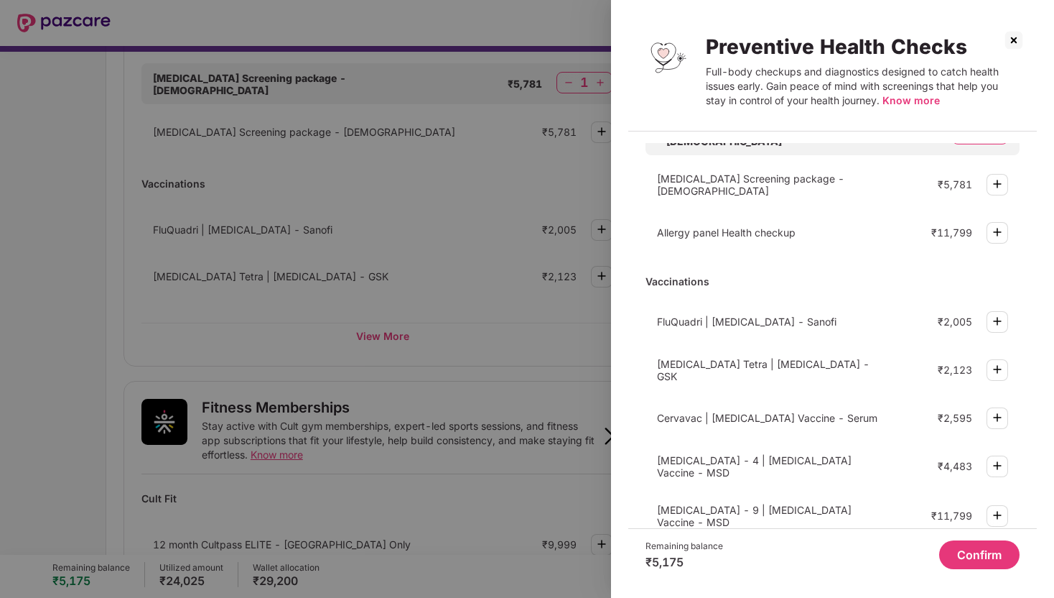
scroll to position [356, 0]
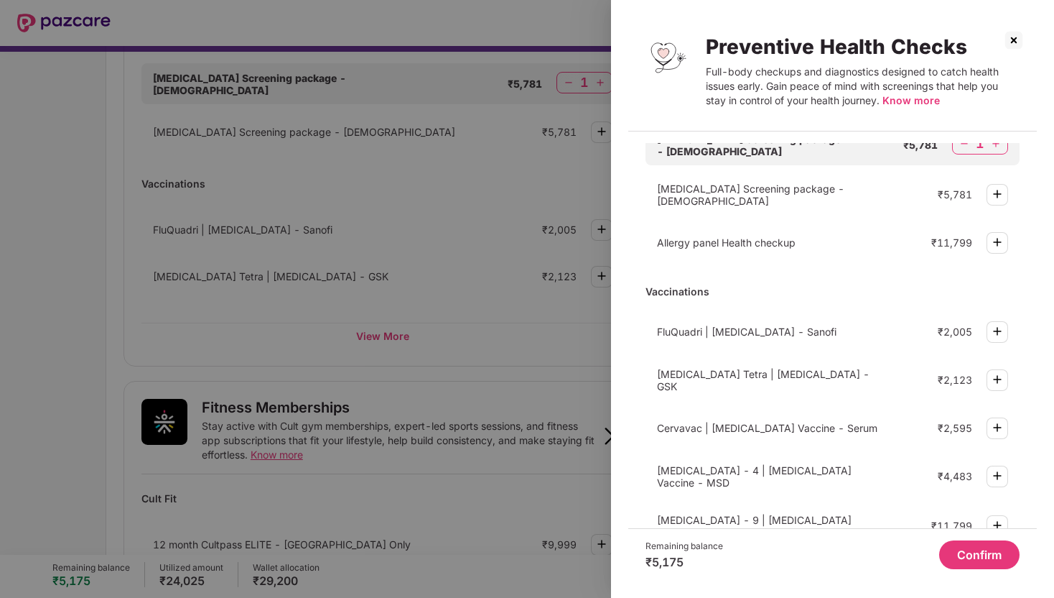
click at [995, 233] on img at bounding box center [997, 241] width 17 height 17
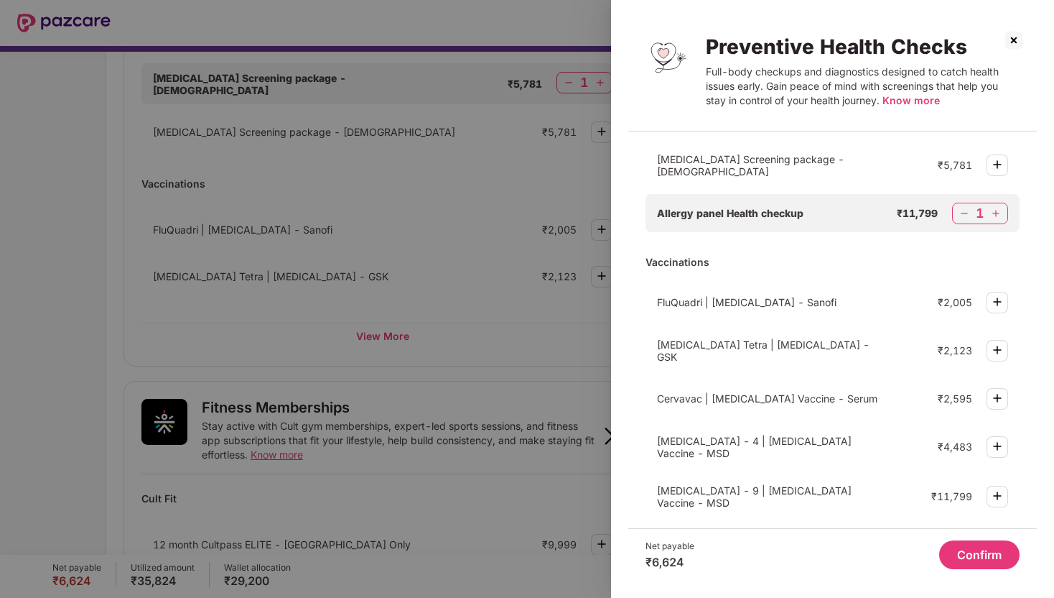
scroll to position [391, 0]
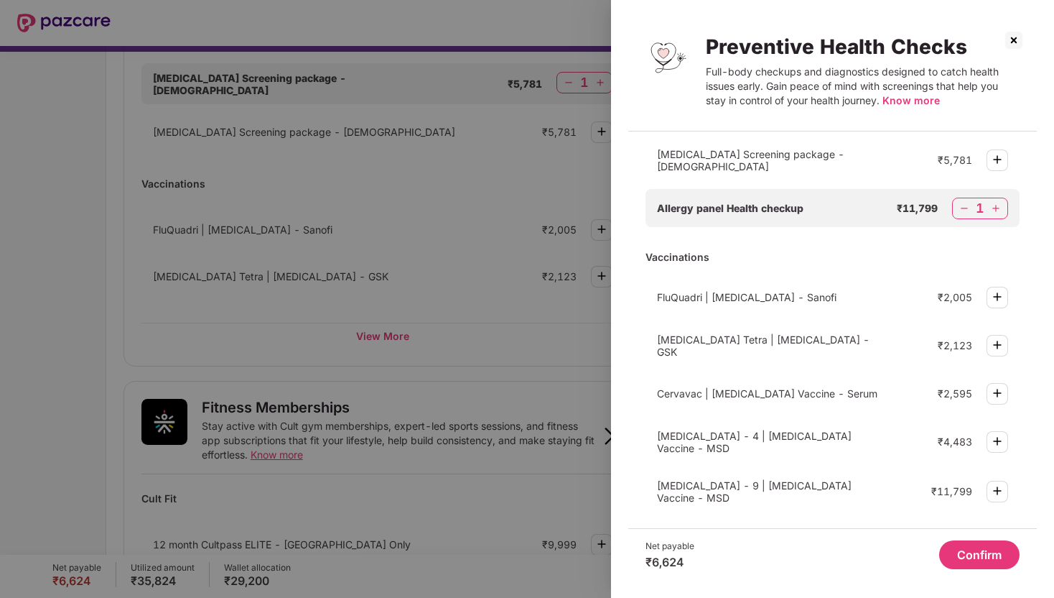
click at [1011, 47] on img at bounding box center [1014, 40] width 23 height 23
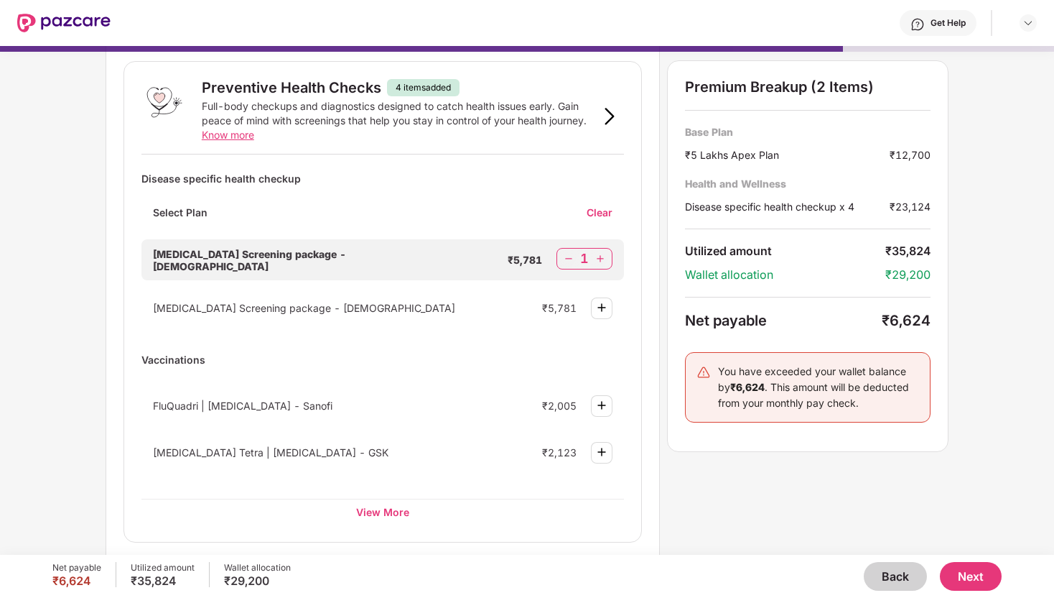
scroll to position [37, 0]
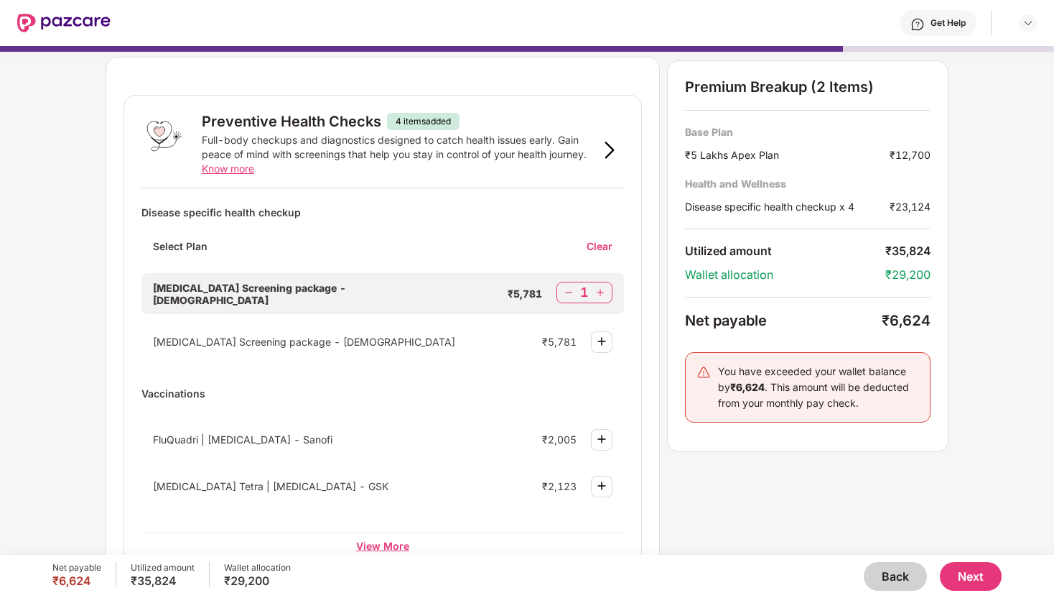
click at [397, 541] on div "View More" at bounding box center [382, 545] width 483 height 26
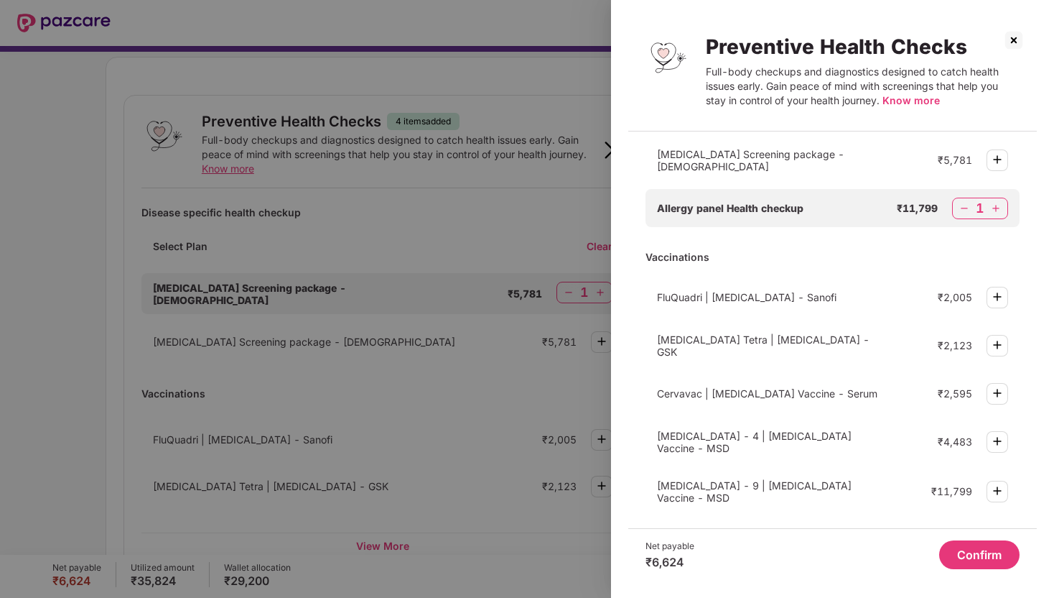
click at [966, 201] on img at bounding box center [964, 208] width 14 height 14
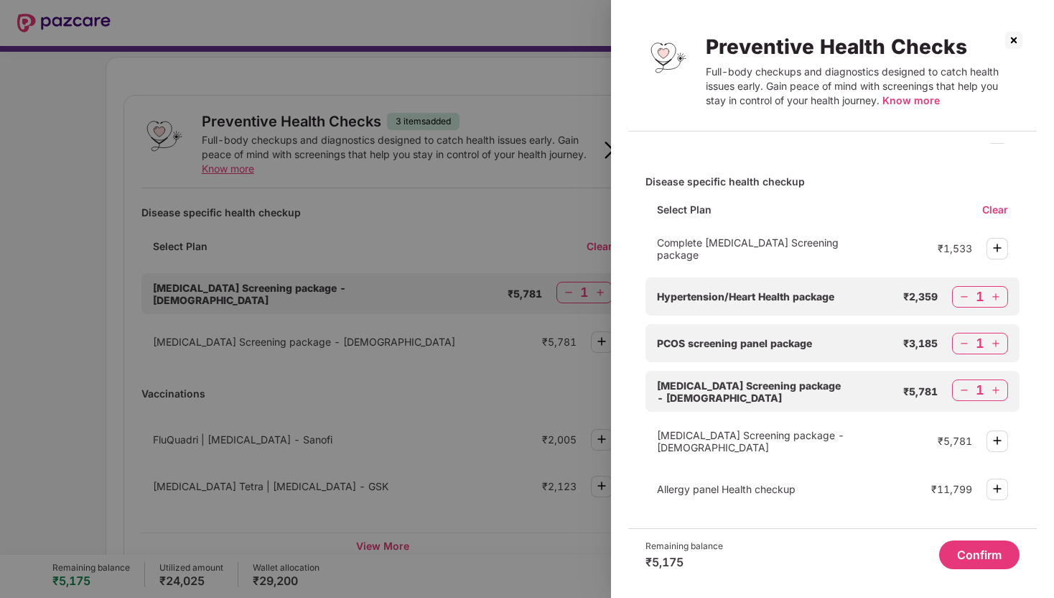
scroll to position [106, 0]
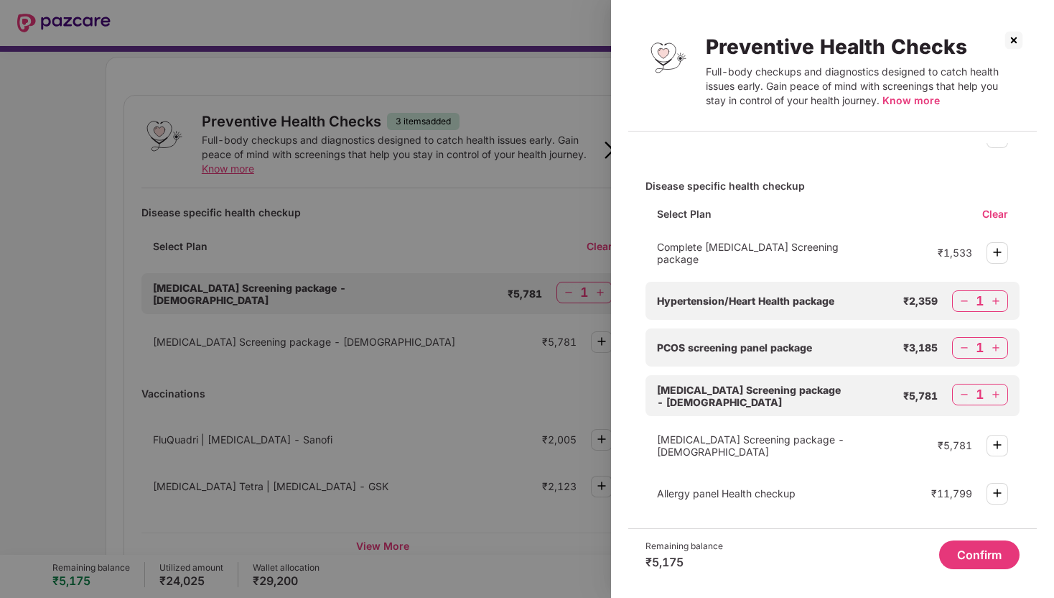
click at [995, 255] on img at bounding box center [997, 251] width 17 height 17
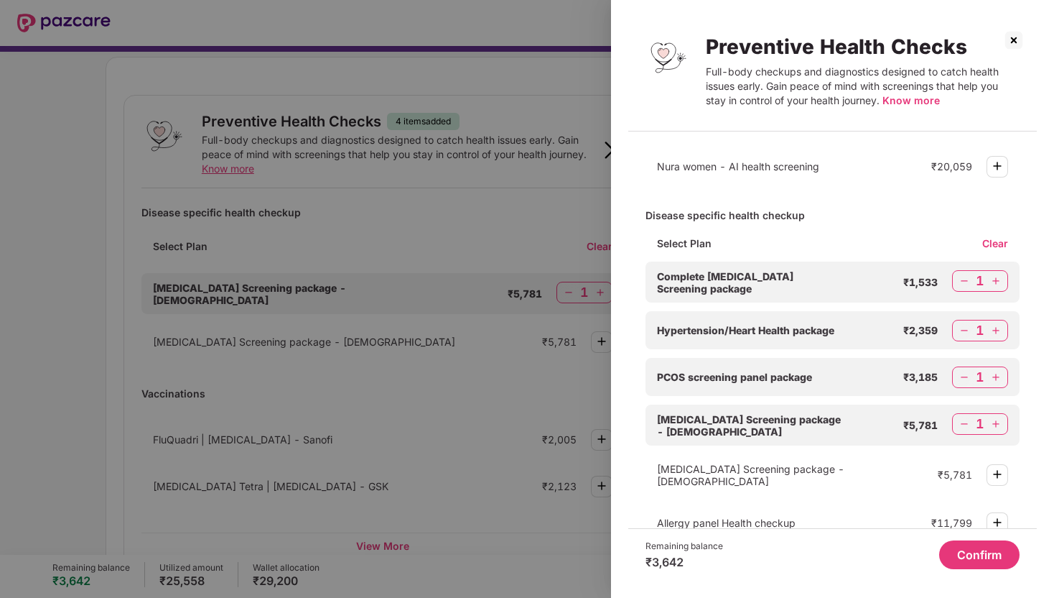
scroll to position [0, 0]
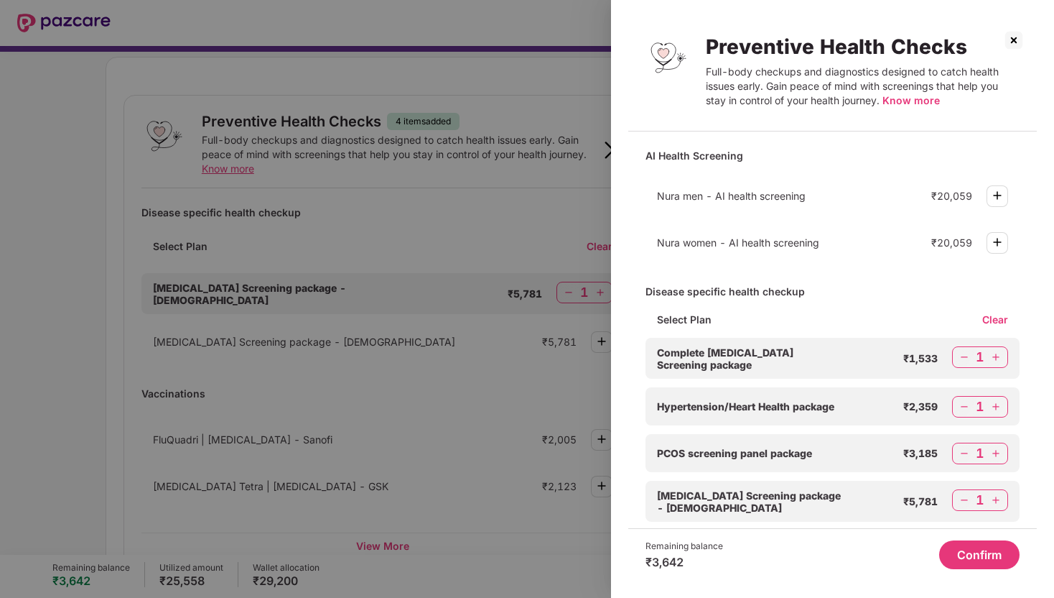
click at [988, 562] on button "Confirm" at bounding box center [979, 554] width 80 height 29
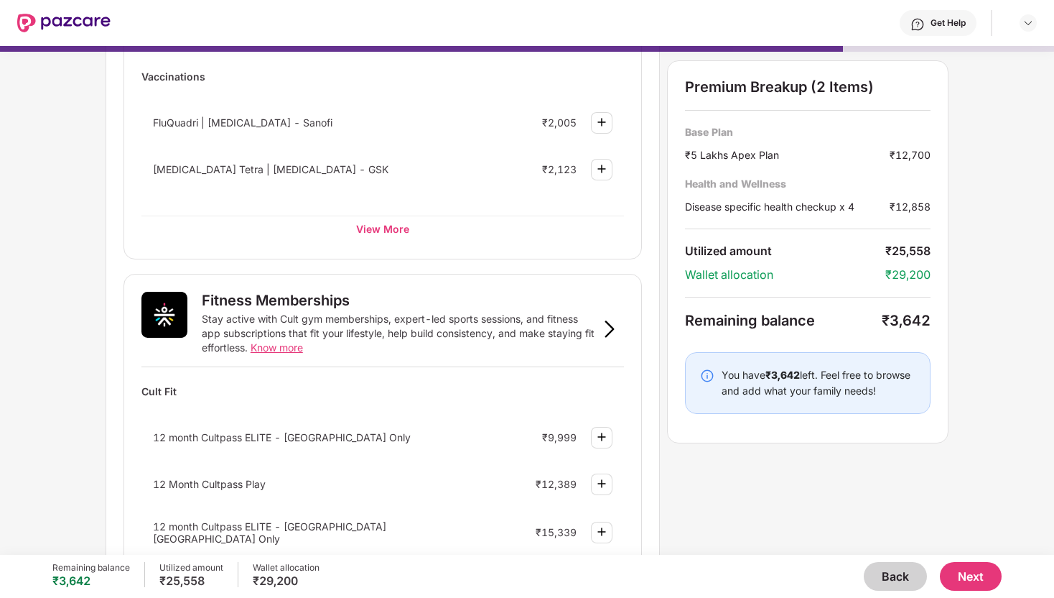
scroll to position [366, 0]
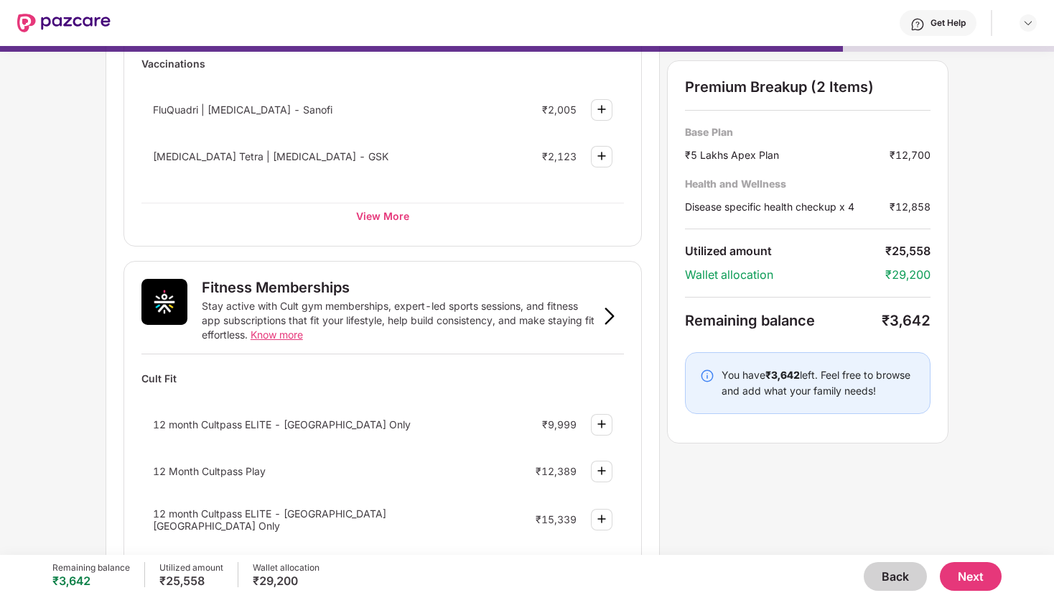
click at [968, 582] on button "Next" at bounding box center [971, 576] width 62 height 29
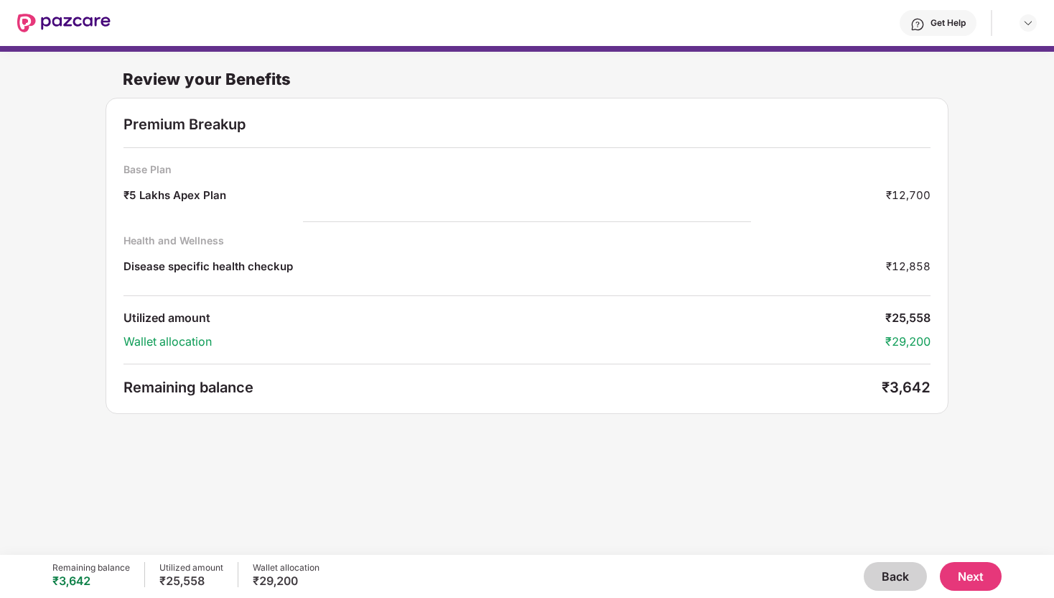
click at [850, 412] on div "Premium Breakup Base Plan ₹5 Lakhs Apex Plan ₹12,700 Health and Wellness Diseas…" at bounding box center [527, 256] width 843 height 316
click at [972, 576] on button "Next" at bounding box center [971, 576] width 62 height 29
